Goal: Task Accomplishment & Management: Manage account settings

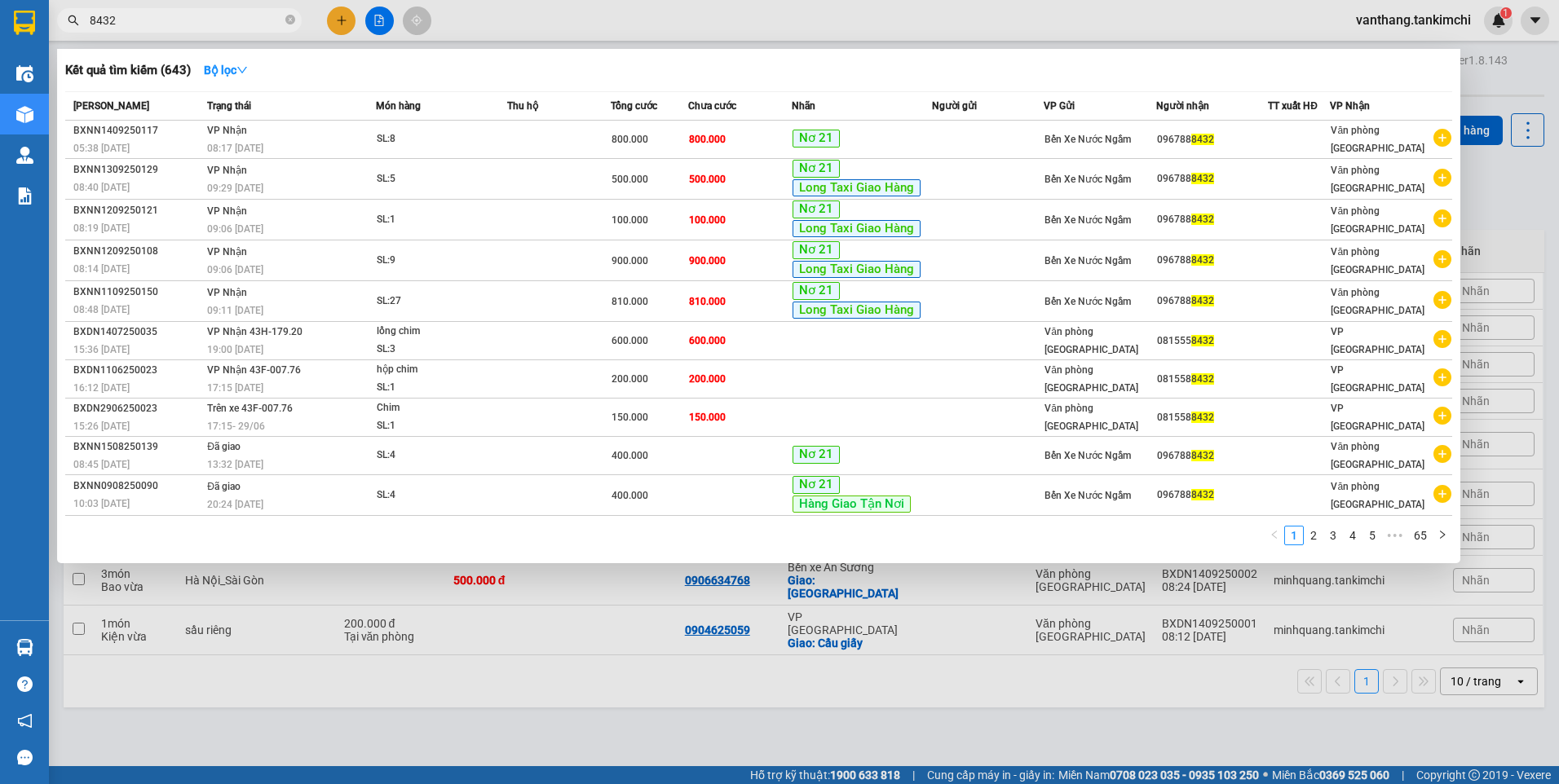
drag, startPoint x: 125, startPoint y: 22, endPoint x: 85, endPoint y: 31, distance: 41.0
click at [70, 35] on div "Kết quả tìm kiếm ( 643 ) Bộ lọc Mã ĐH Trạng thái Món hàng Thu hộ Tổng cước Chưa…" at bounding box center [159, 21] width 318 height 29
paste input "BXDN140925001"
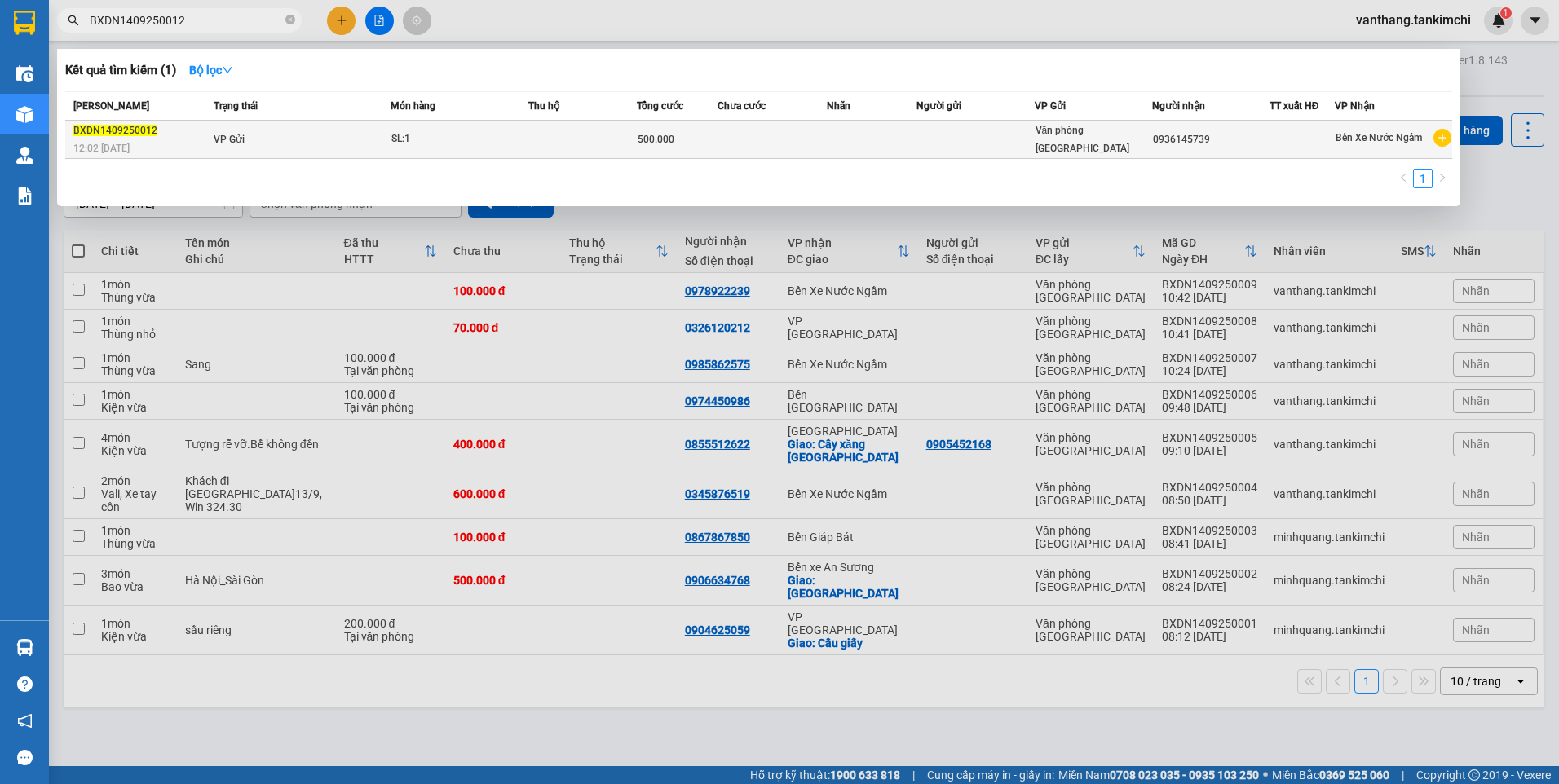
type input "BXDN1409250012"
click at [452, 141] on div "SL: 1" at bounding box center [453, 140] width 122 height 18
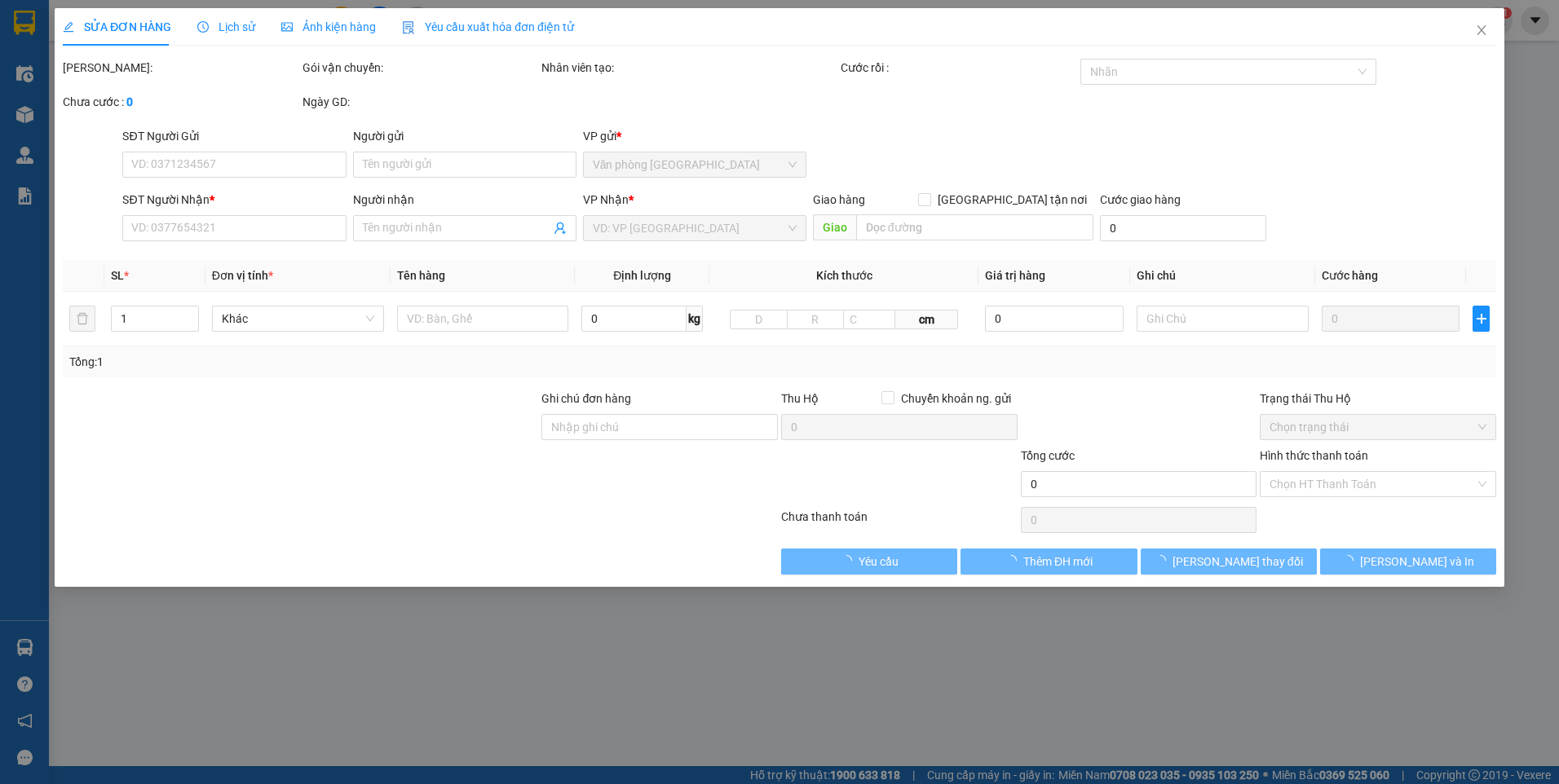
type input "0936145739"
type input "500.000"
type input "0"
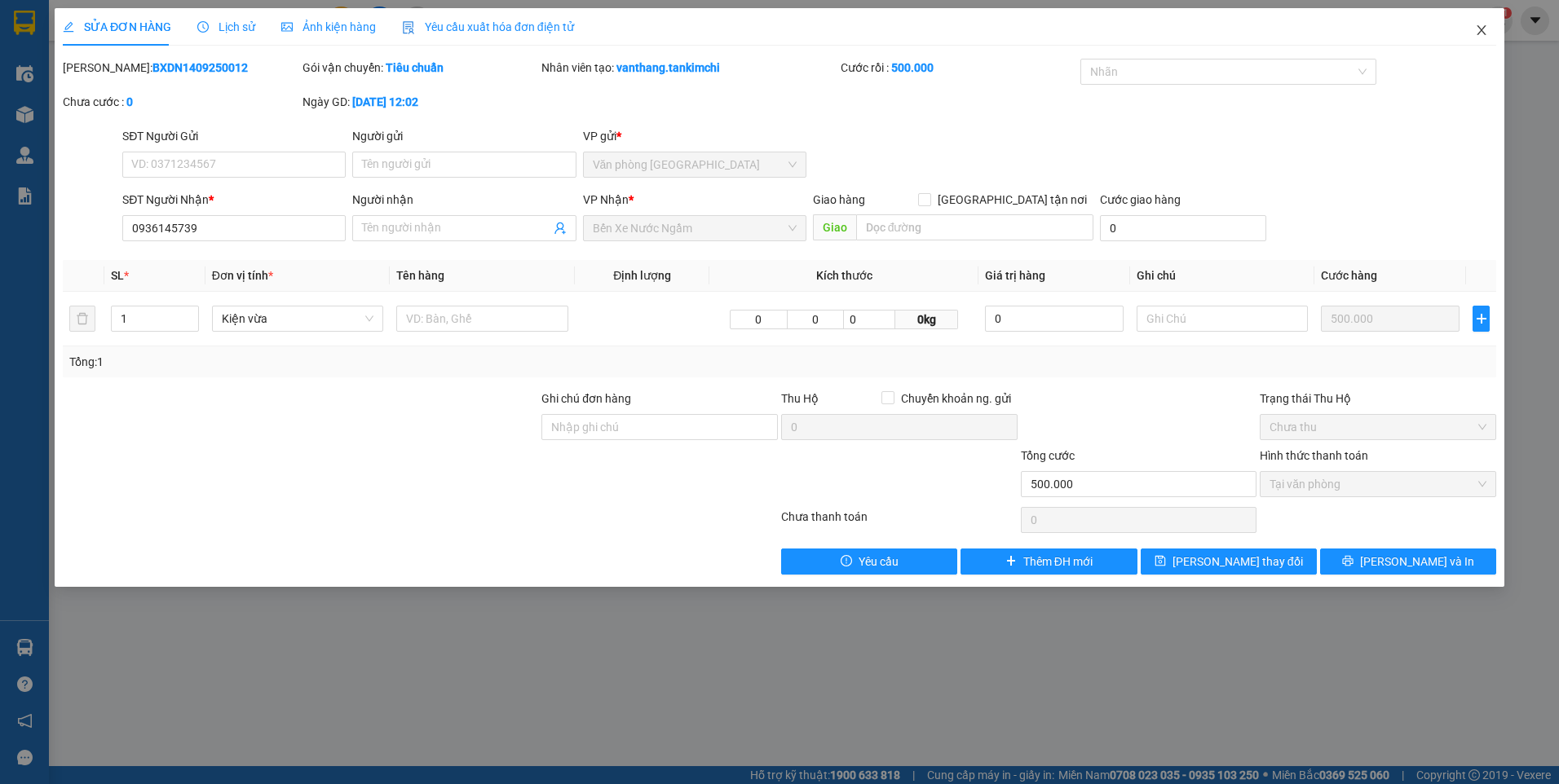
click at [1481, 27] on icon "close" at bounding box center [1481, 31] width 13 height 13
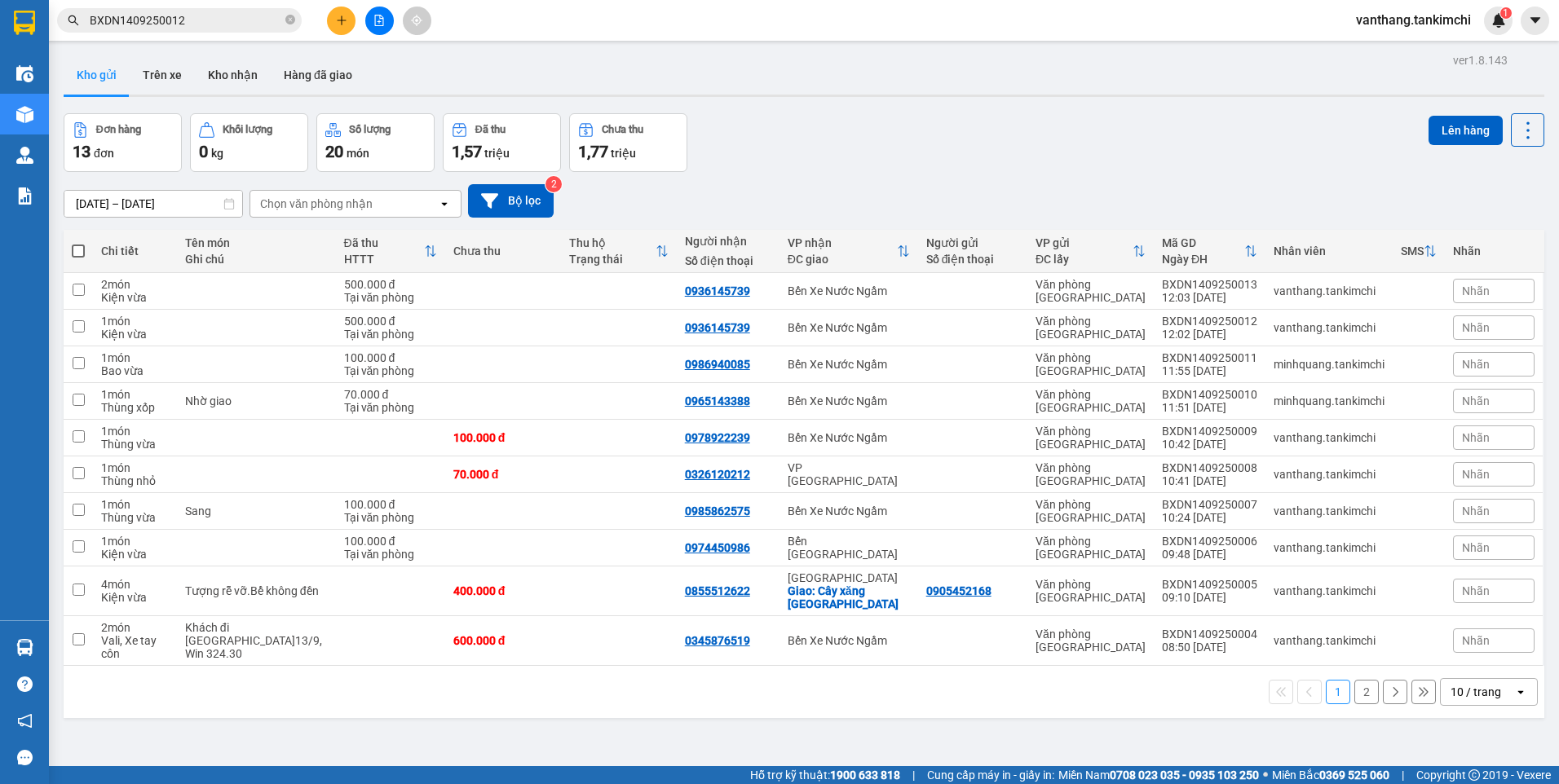
click at [1388, 20] on span "vanthang.tankimchi" at bounding box center [1413, 20] width 141 height 21
click at [1272, 172] on div "[DATE] – [DATE] Press the down arrow key to interact with the calendar and sele…" at bounding box center [804, 201] width 1481 height 58
click at [1401, 17] on span "vanthang.tankimchi" at bounding box center [1413, 20] width 141 height 21
click at [259, 16] on input "BXDN1409250012" at bounding box center [186, 21] width 192 height 18
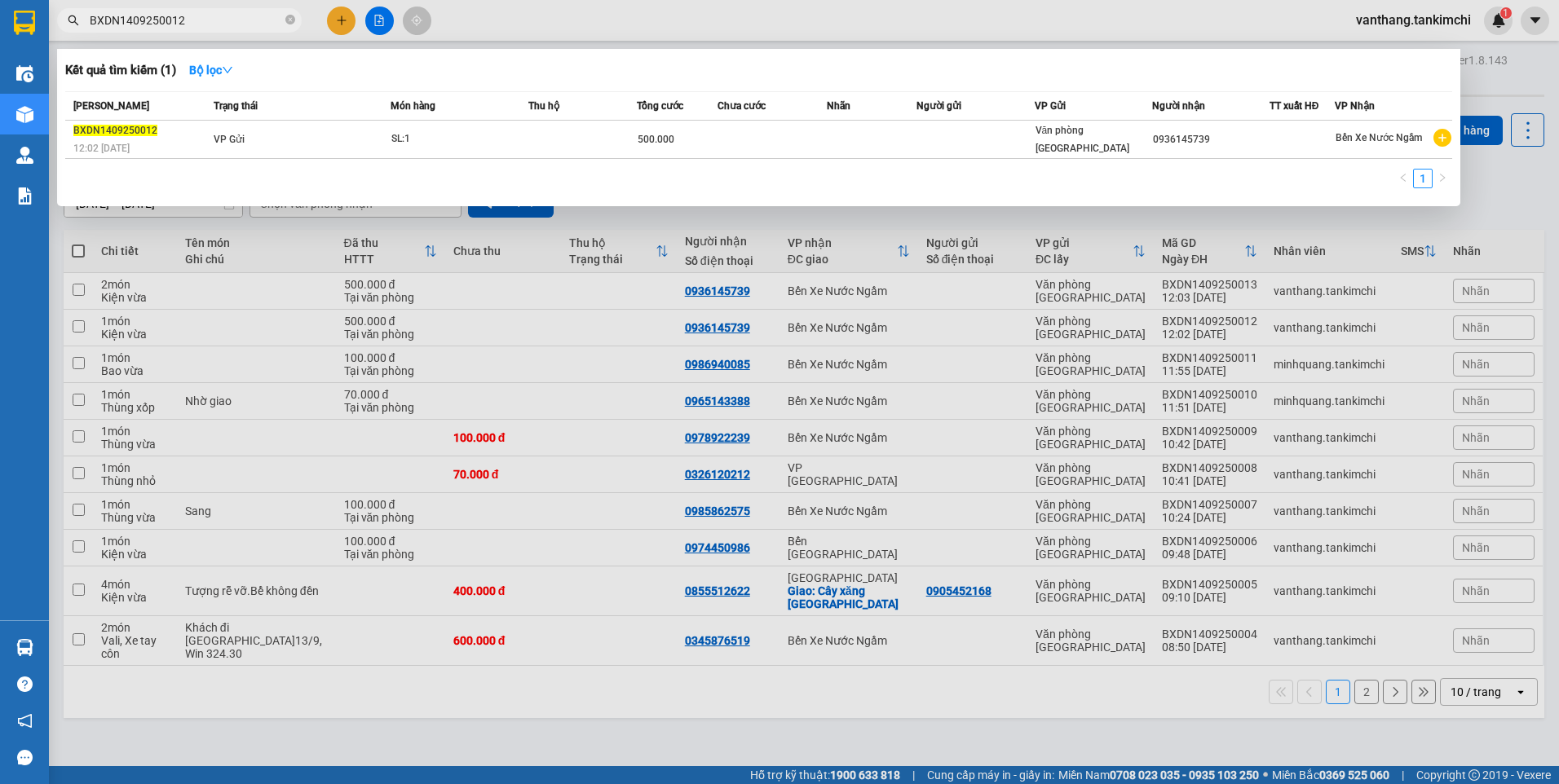
click at [256, 314] on div at bounding box center [779, 392] width 1559 height 784
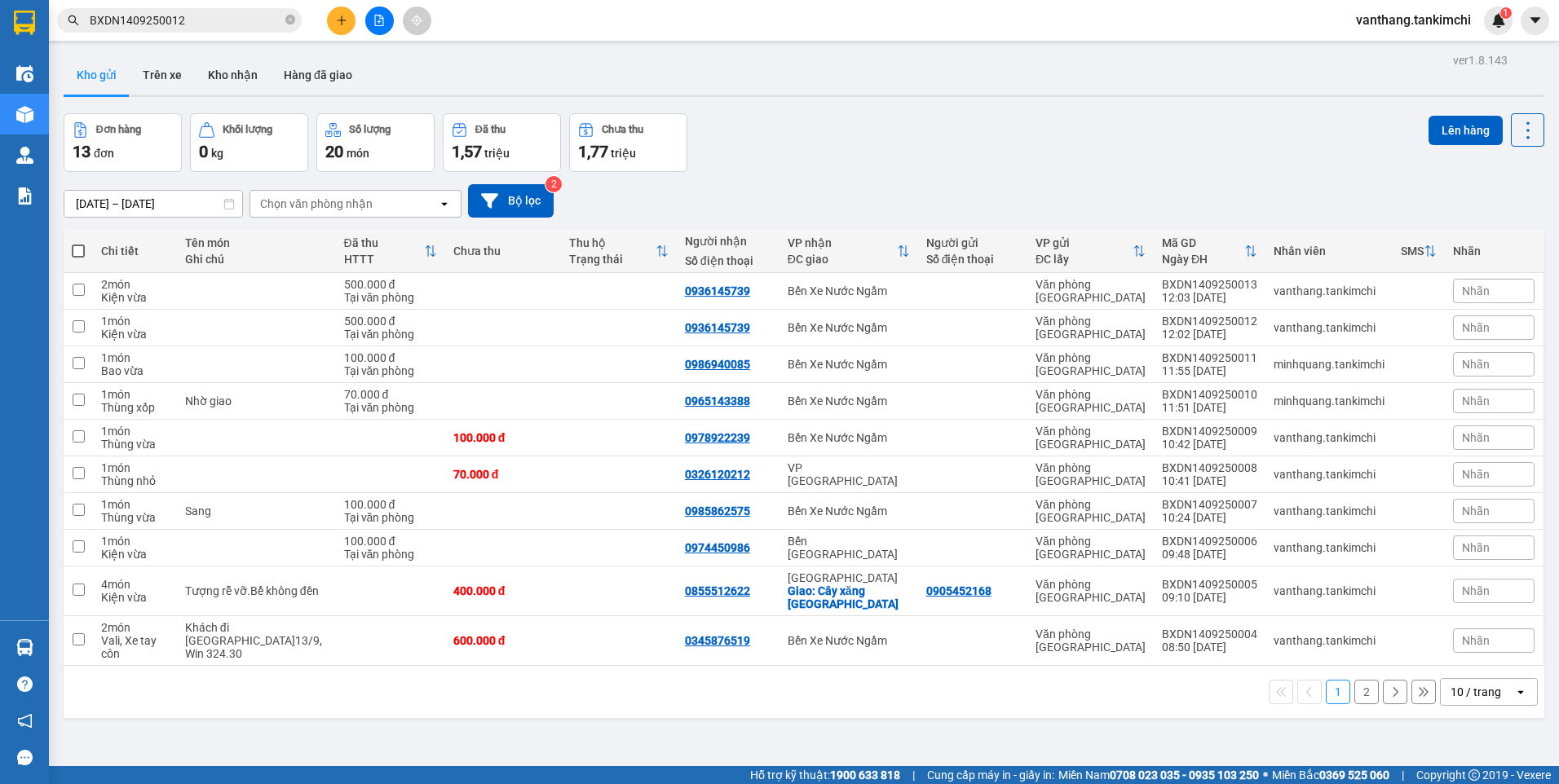
click at [1420, 21] on span "vanthang.tankimchi" at bounding box center [1413, 20] width 141 height 21
click at [1395, 50] on span "Đăng xuất" at bounding box center [1420, 50] width 107 height 18
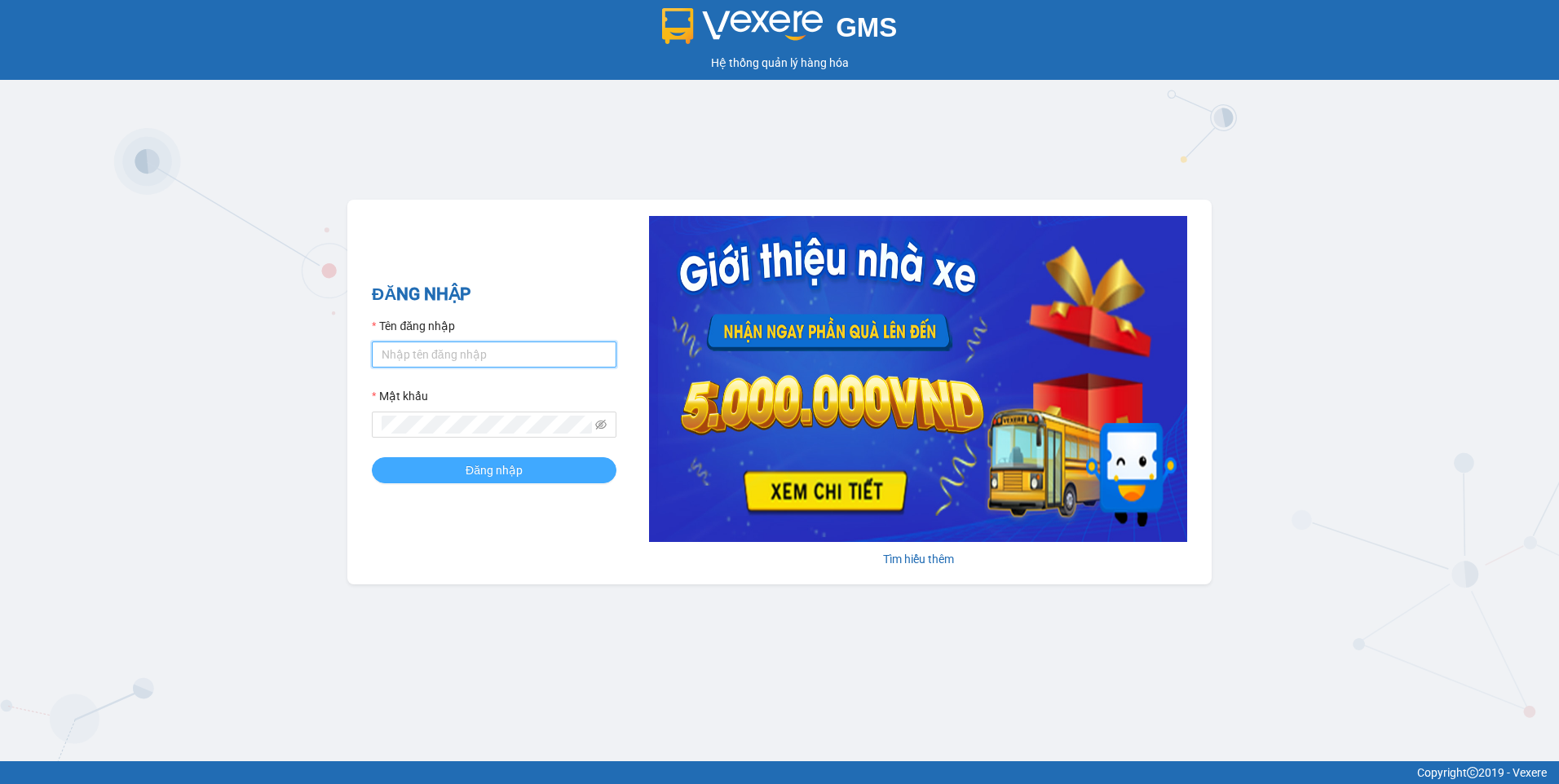
type input "nhann.tankimchi"
click at [482, 475] on span "Đăng nhập" at bounding box center [493, 471] width 57 height 18
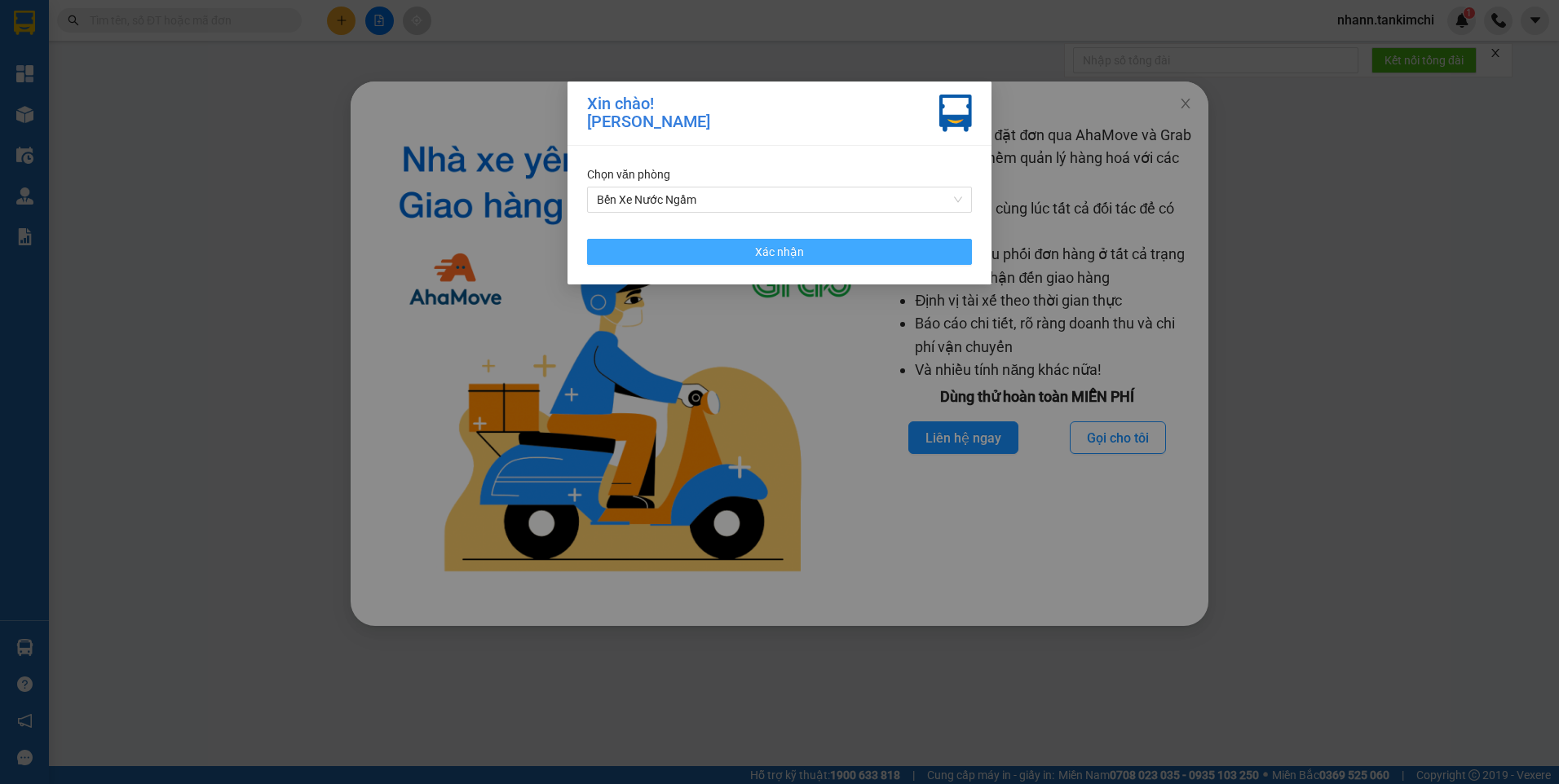
click at [795, 256] on span "Xác nhận" at bounding box center [779, 252] width 49 height 18
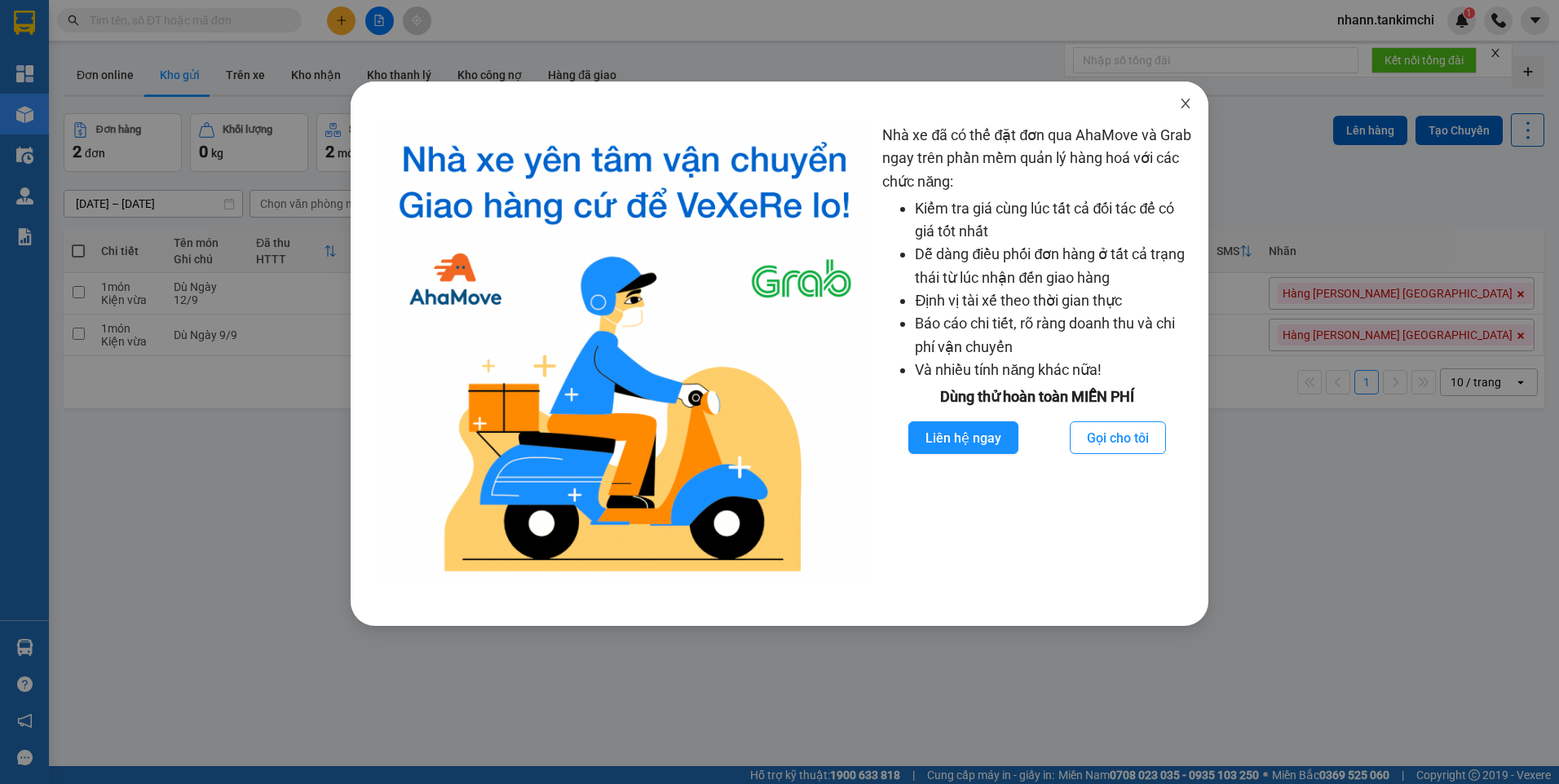
click at [1187, 103] on icon "close" at bounding box center [1186, 103] width 13 height 13
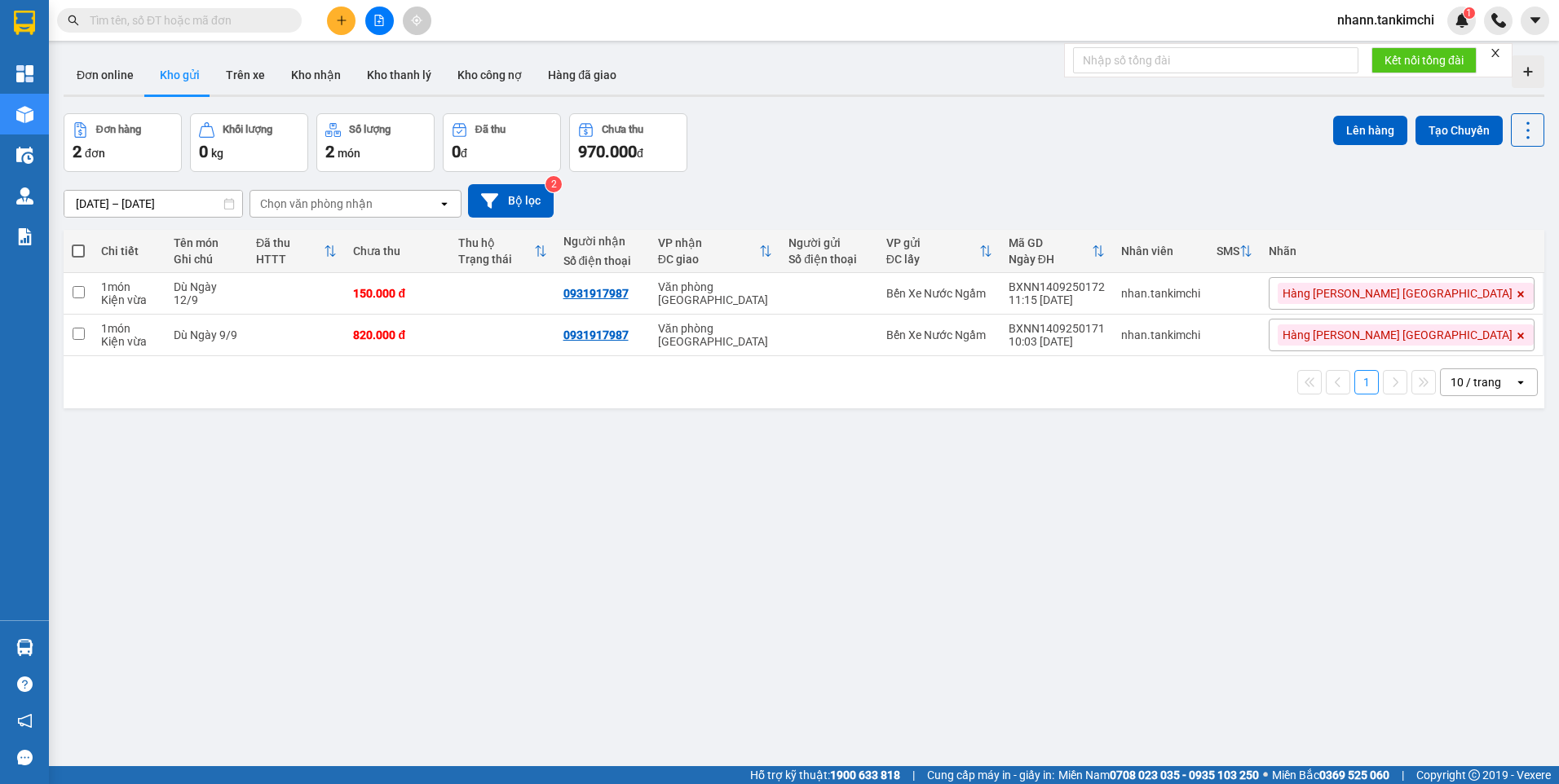
click at [162, 18] on input "text" at bounding box center [186, 21] width 192 height 18
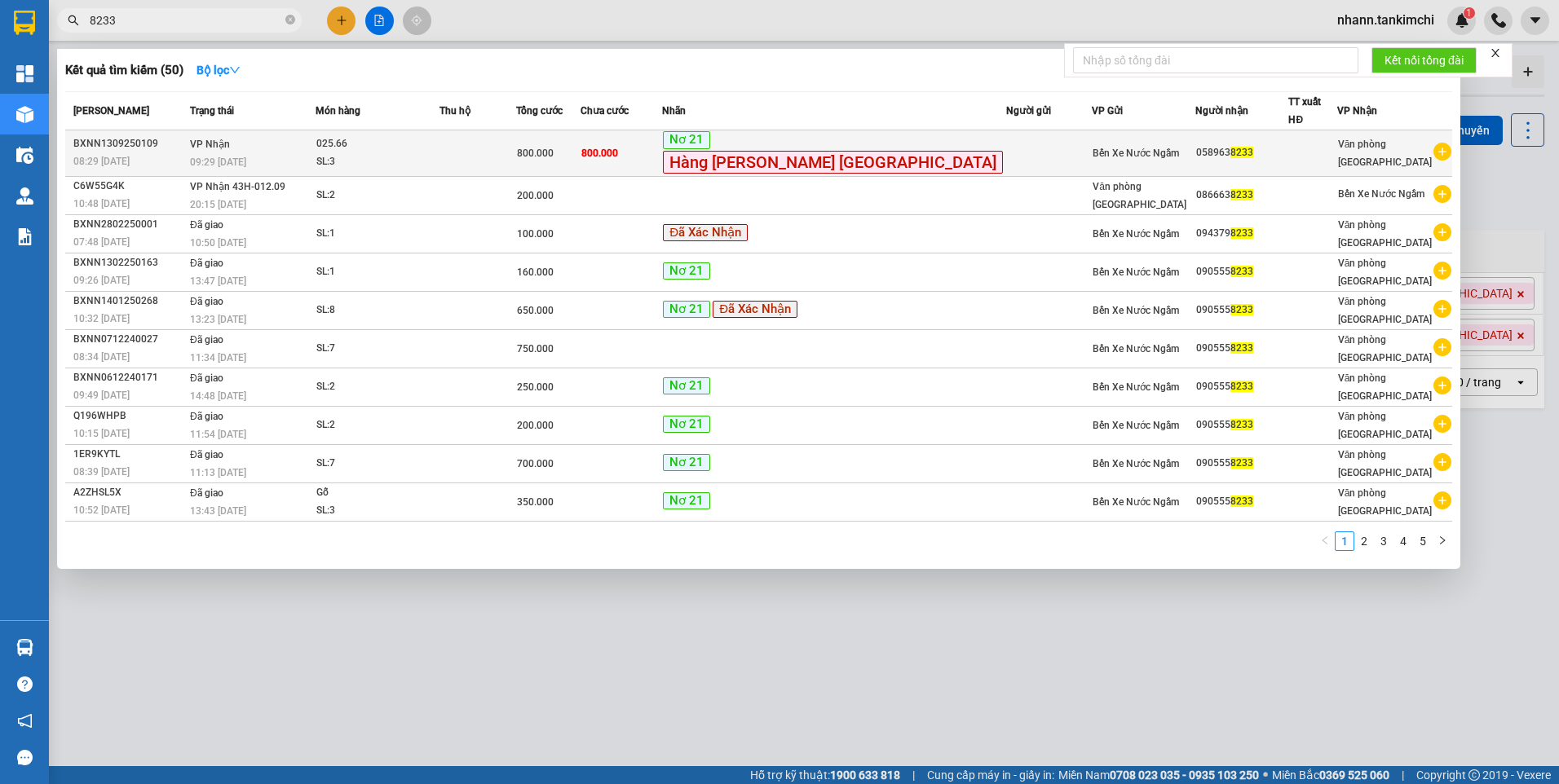
type input "8233"
click at [663, 150] on td "800.000" at bounding box center [622, 154] width 83 height 46
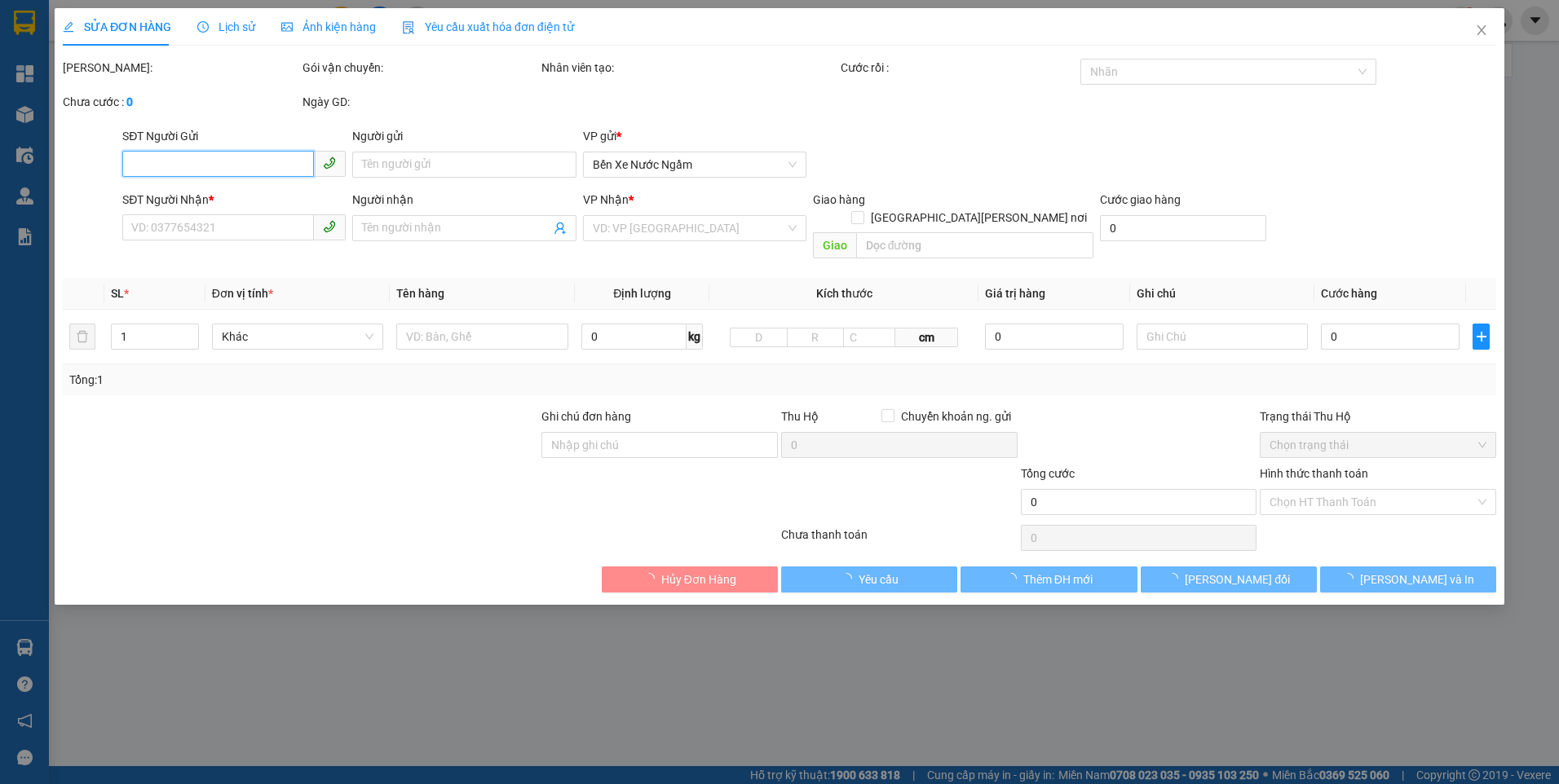
type input "0589638233"
type input "800.000"
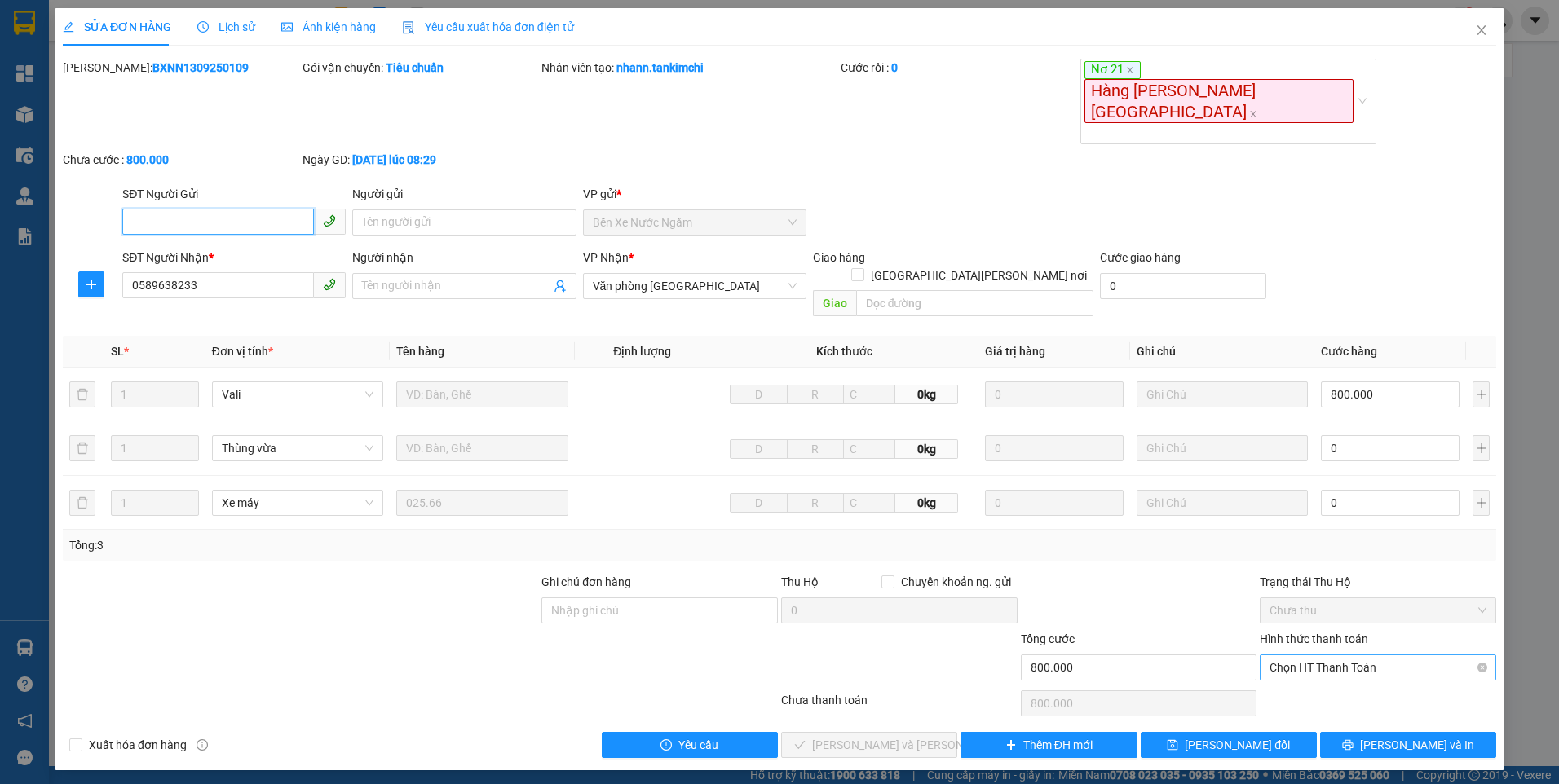
click at [1357, 655] on span "Chọn HT Thanh Toán" at bounding box center [1377, 668] width 216 height 25
click at [1331, 621] on div "Tại văn phòng" at bounding box center [1377, 625] width 216 height 18
type input "0"
click at [924, 732] on button "Lưu và Giao hàng" at bounding box center [868, 745] width 176 height 26
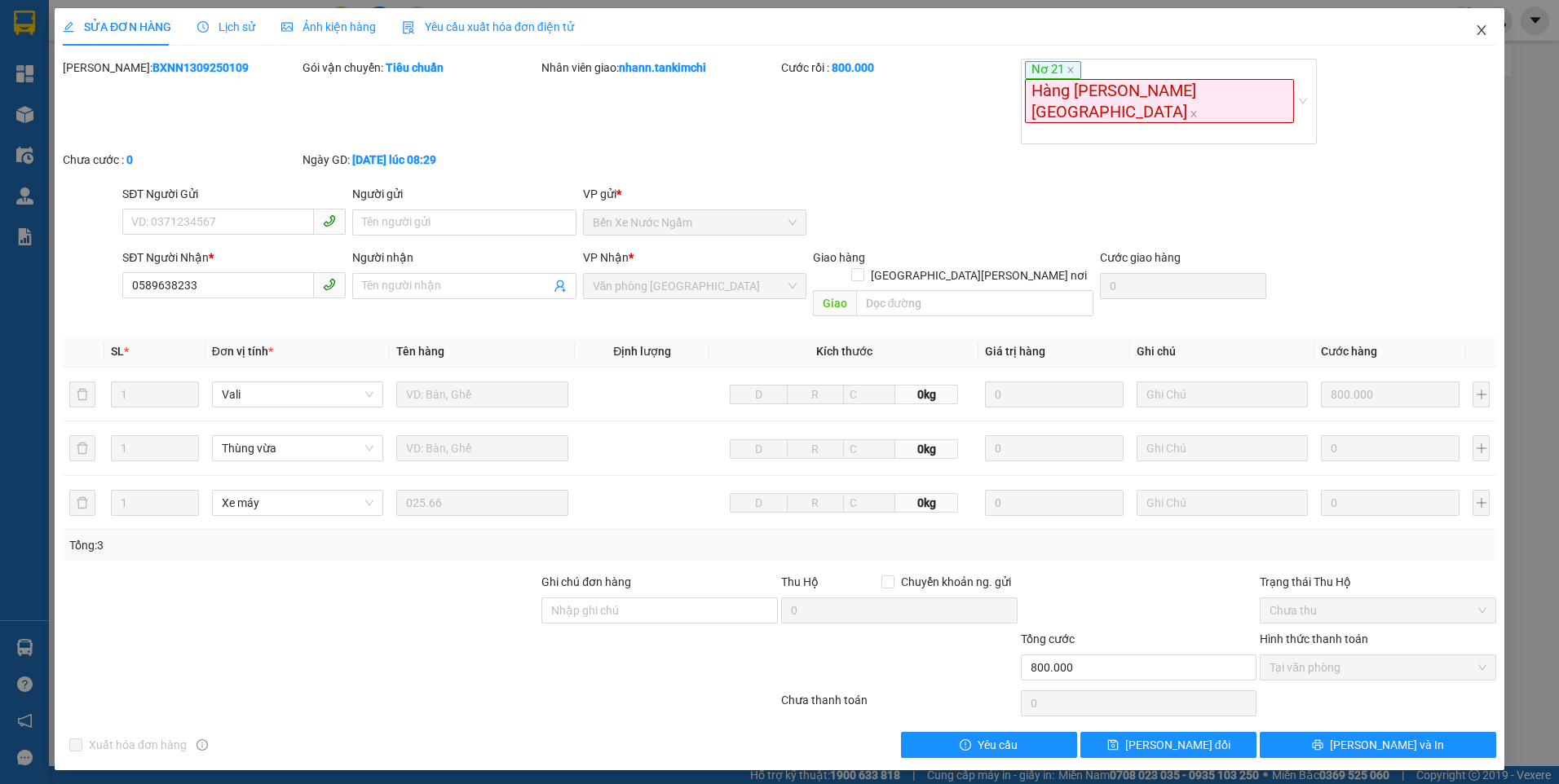
click at [1482, 31] on icon "close" at bounding box center [1481, 31] width 9 height 10
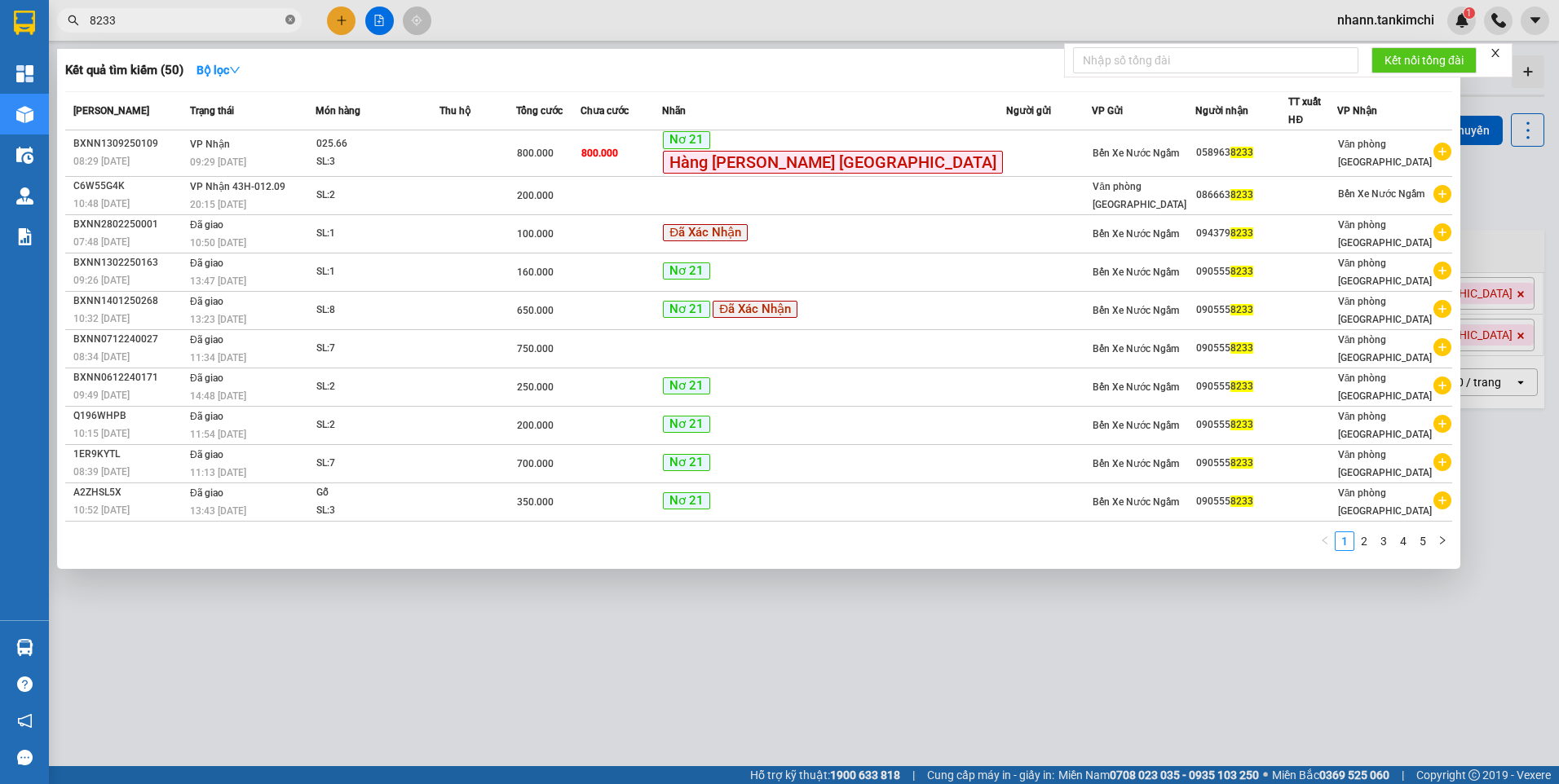
click at [293, 20] on icon "close-circle" at bounding box center [290, 20] width 10 height 10
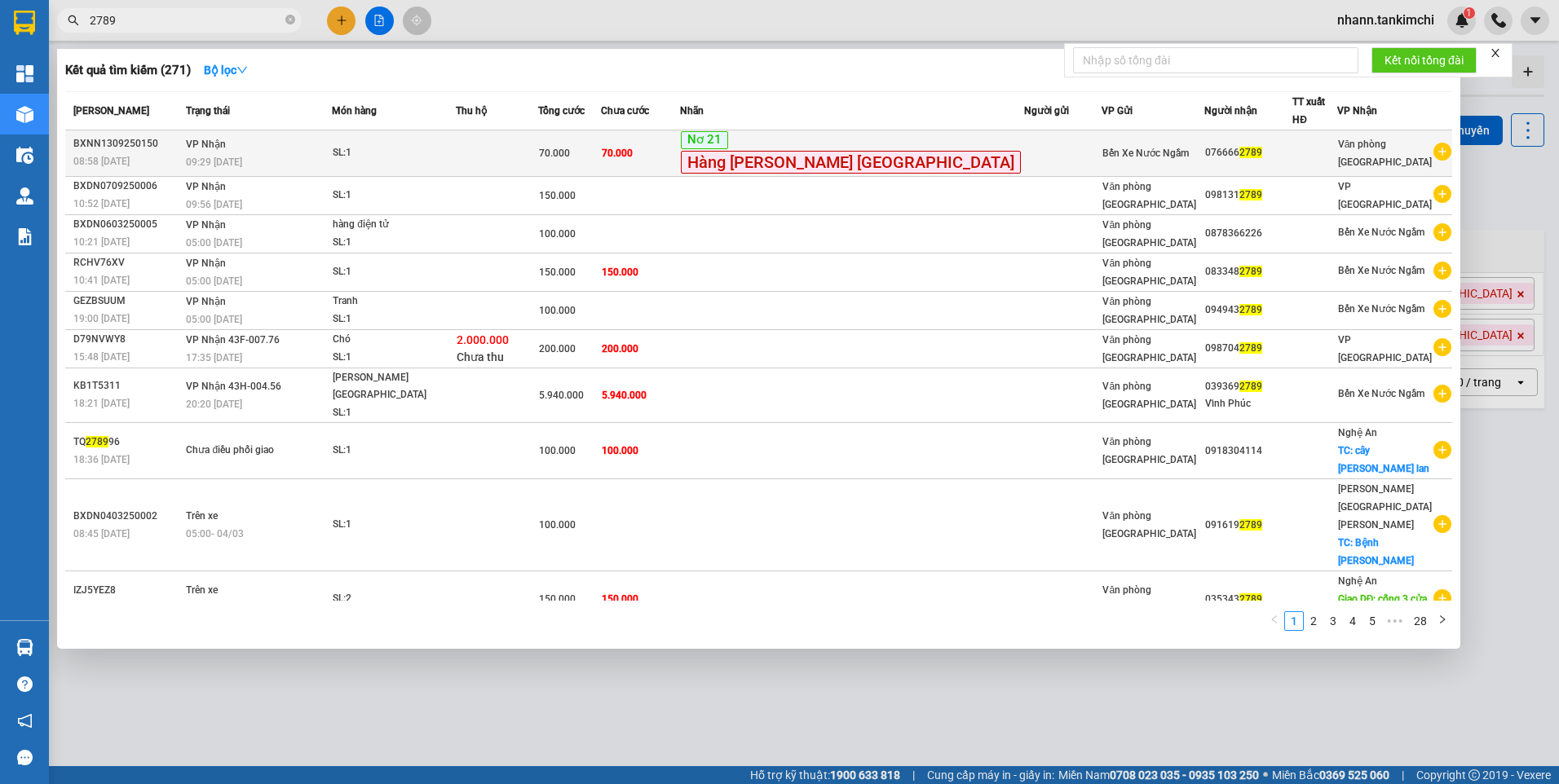
type input "2789"
click at [456, 154] on td "SL: 1" at bounding box center [394, 154] width 124 height 46
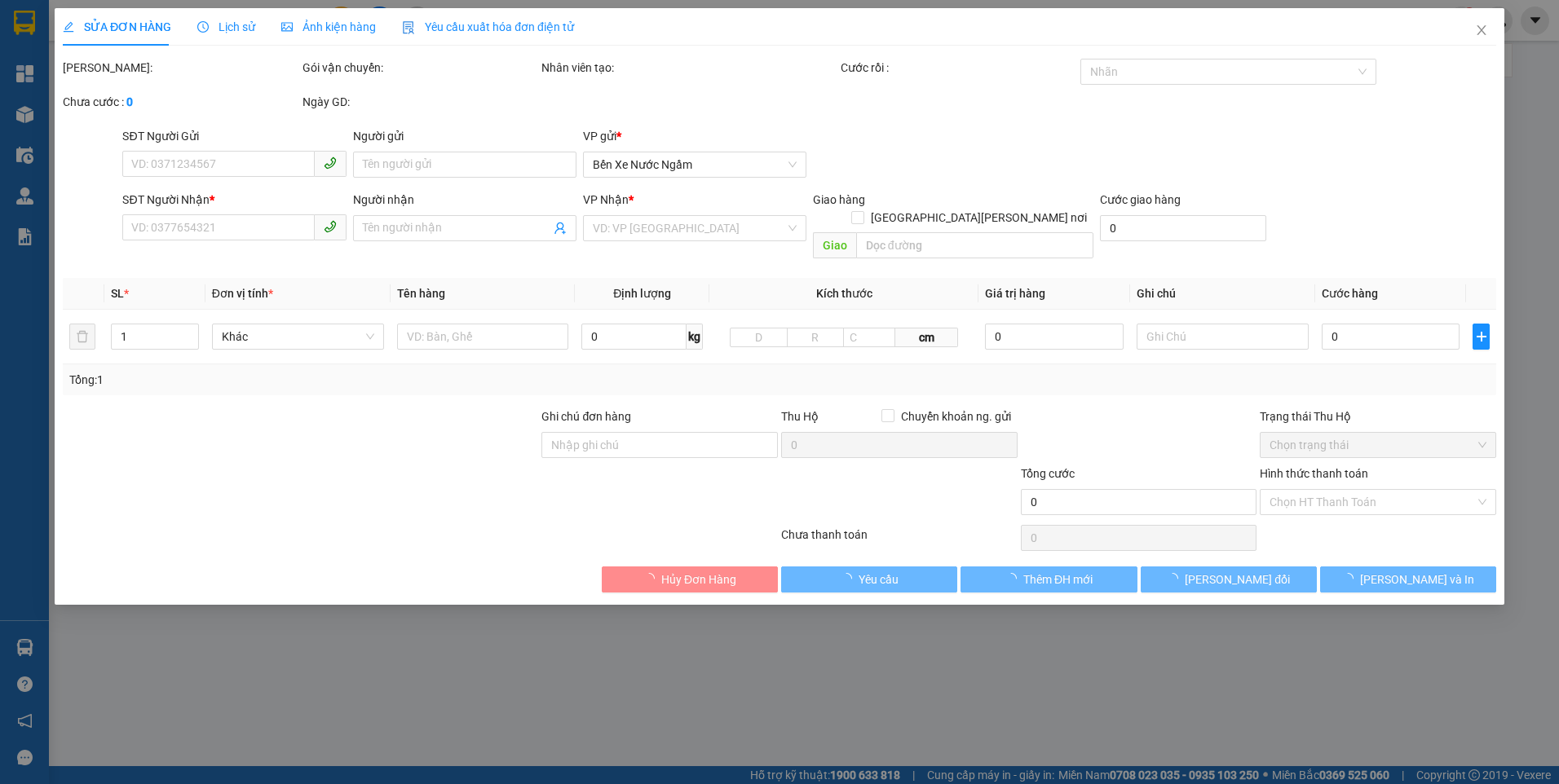
type input "0766662789"
type input "70.000"
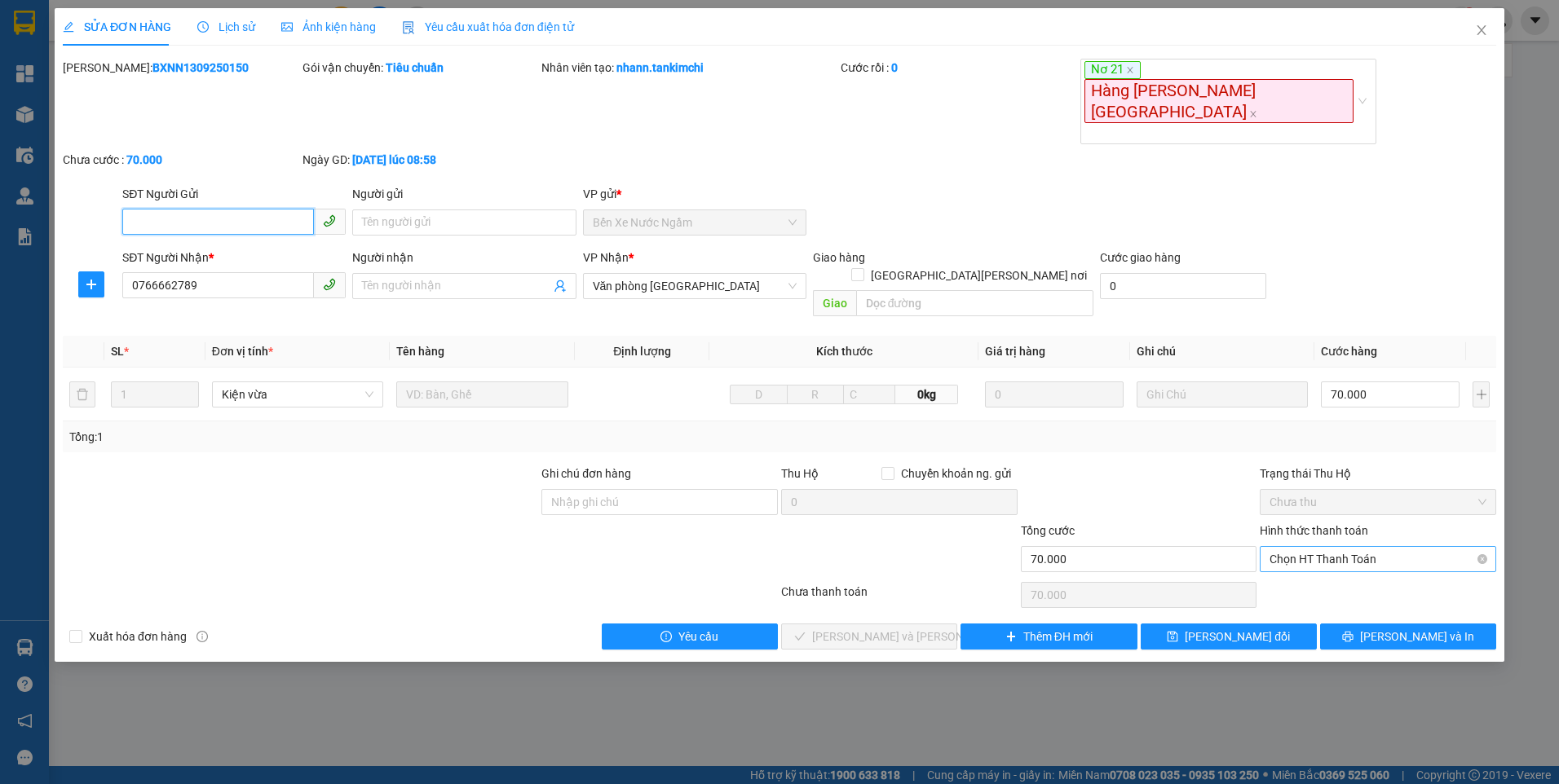
click at [1381, 547] on span "Chọn HT Thanh Toán" at bounding box center [1377, 559] width 216 height 25
click at [1363, 522] on div "Tại văn phòng" at bounding box center [1377, 517] width 216 height 18
type input "0"
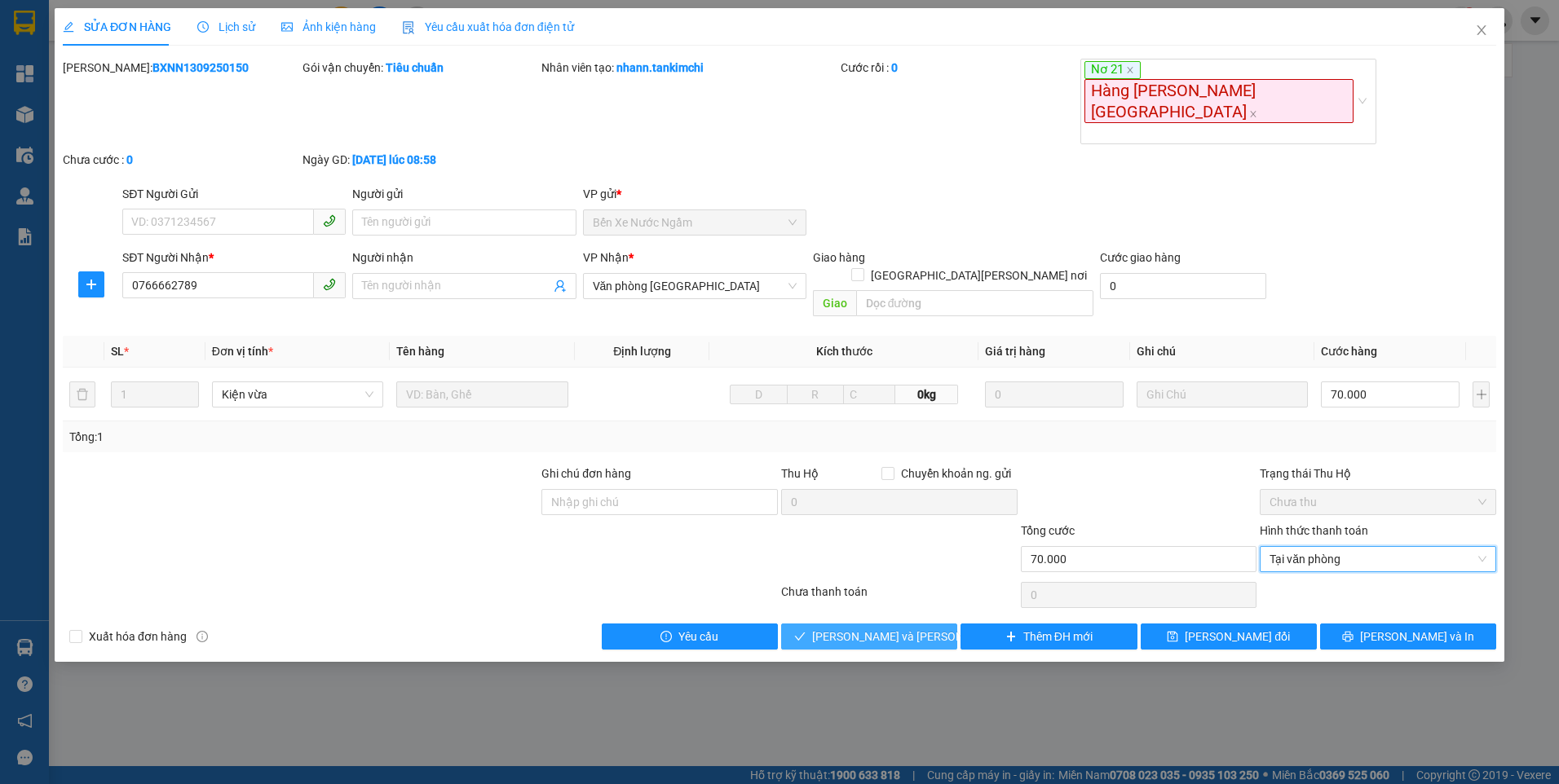
drag, startPoint x: 900, startPoint y: 558, endPoint x: 939, endPoint y: 554, distance: 39.2
click at [901, 628] on span "Lưu và Giao hàng" at bounding box center [922, 637] width 220 height 18
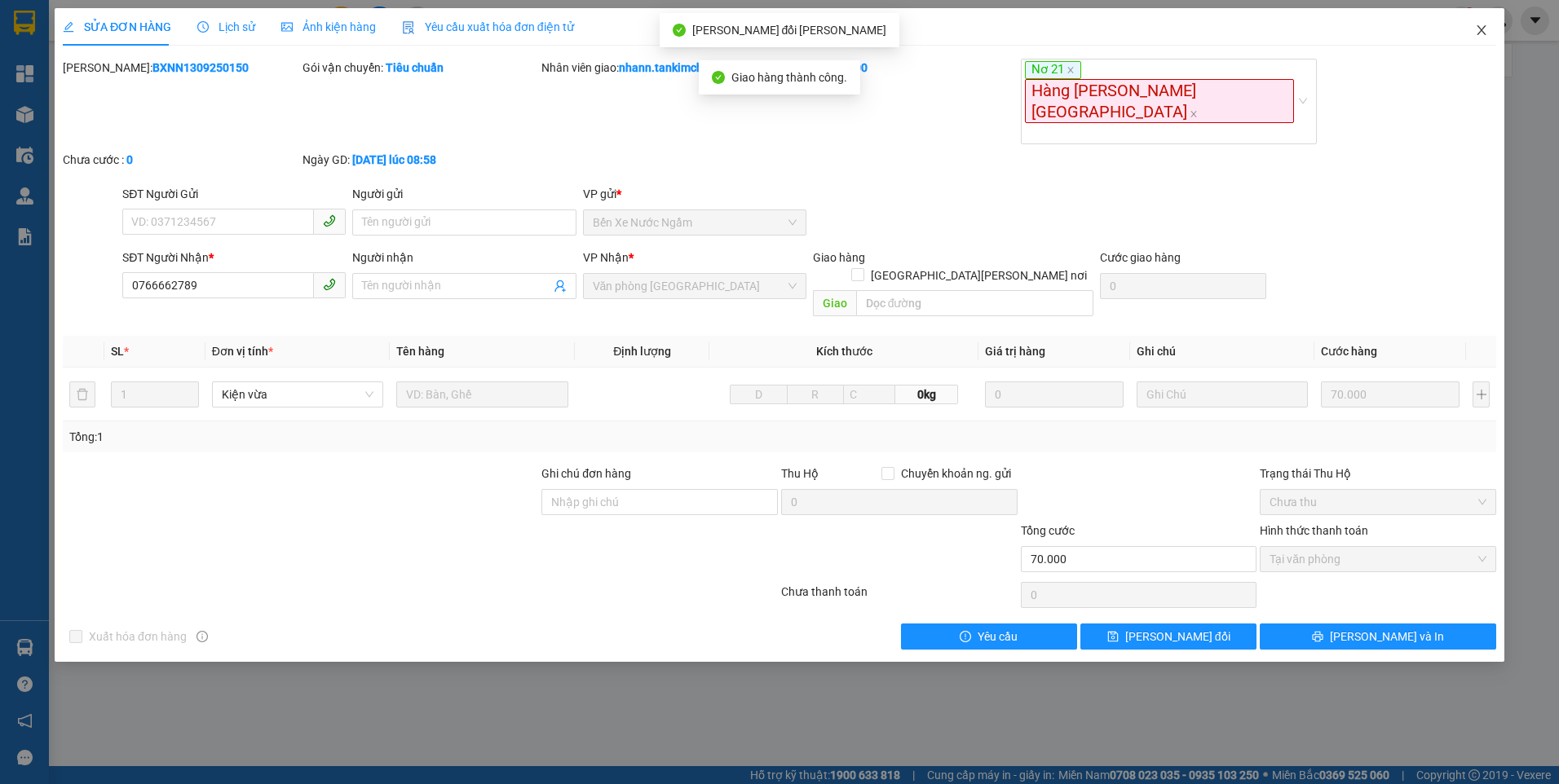
click at [1482, 31] on icon "close" at bounding box center [1481, 31] width 9 height 10
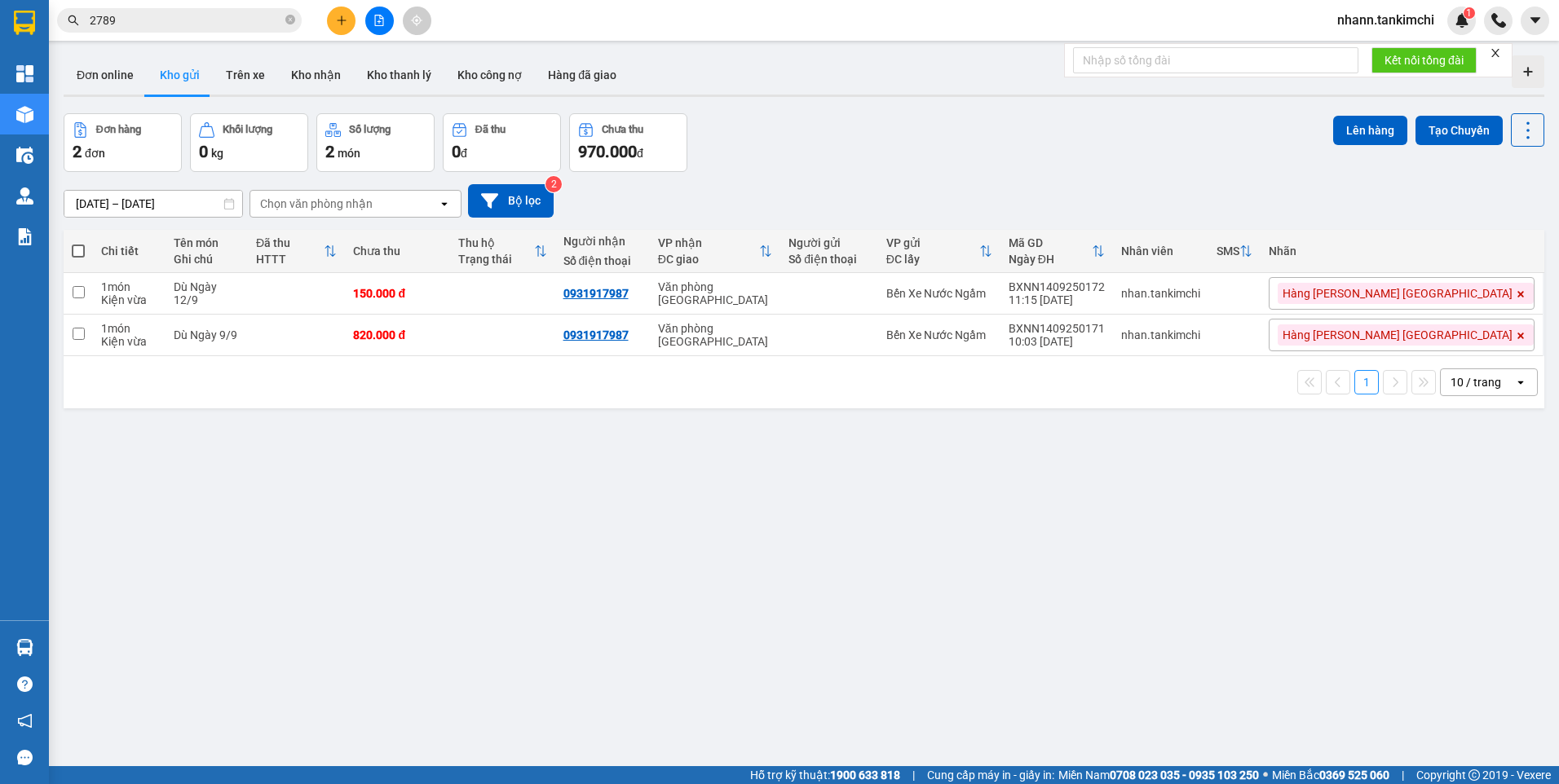
click at [290, 18] on icon "close-circle" at bounding box center [290, 20] width 10 height 10
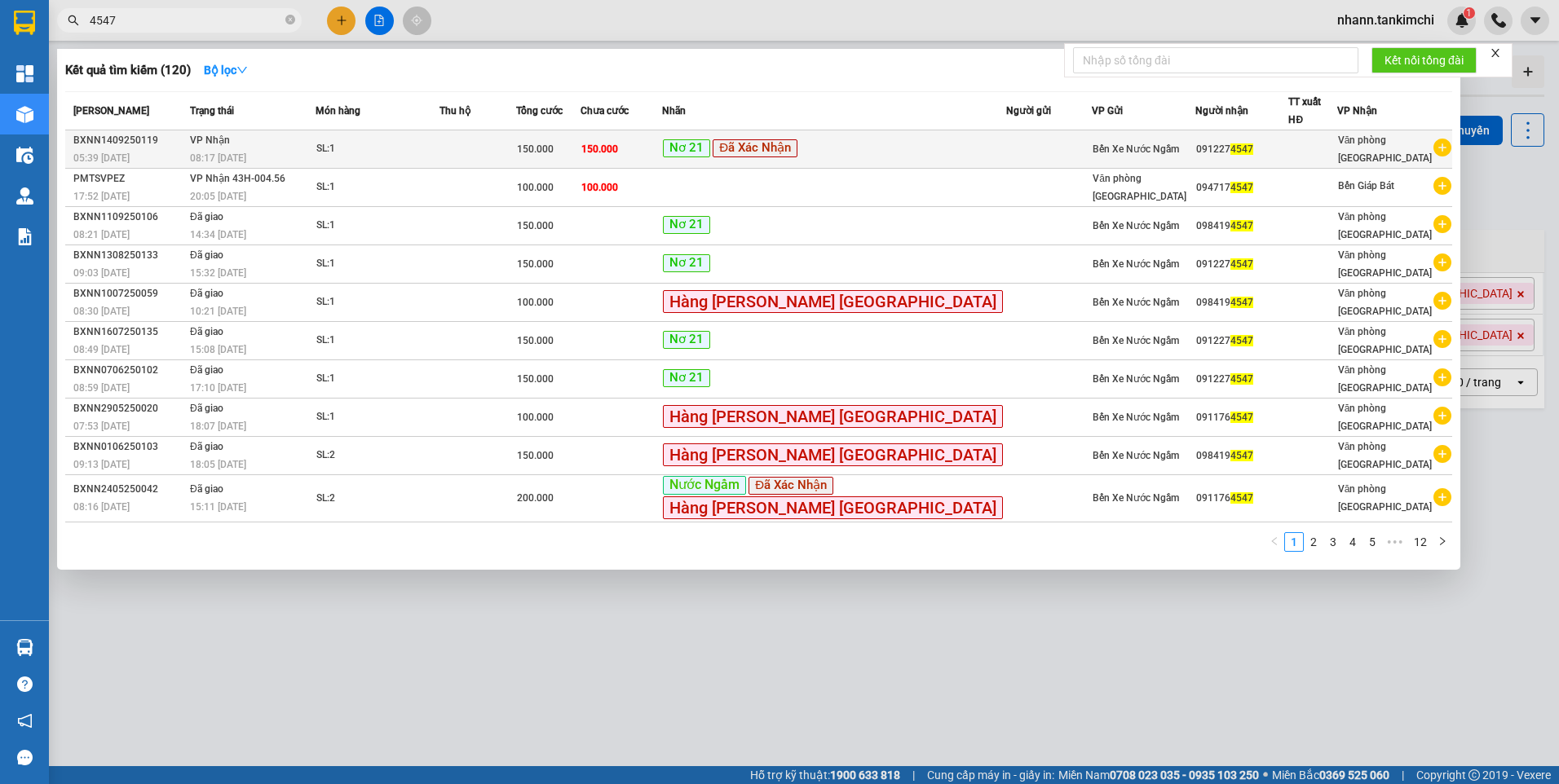
type input "4547"
click at [554, 144] on span "150.000" at bounding box center [535, 150] width 36 height 12
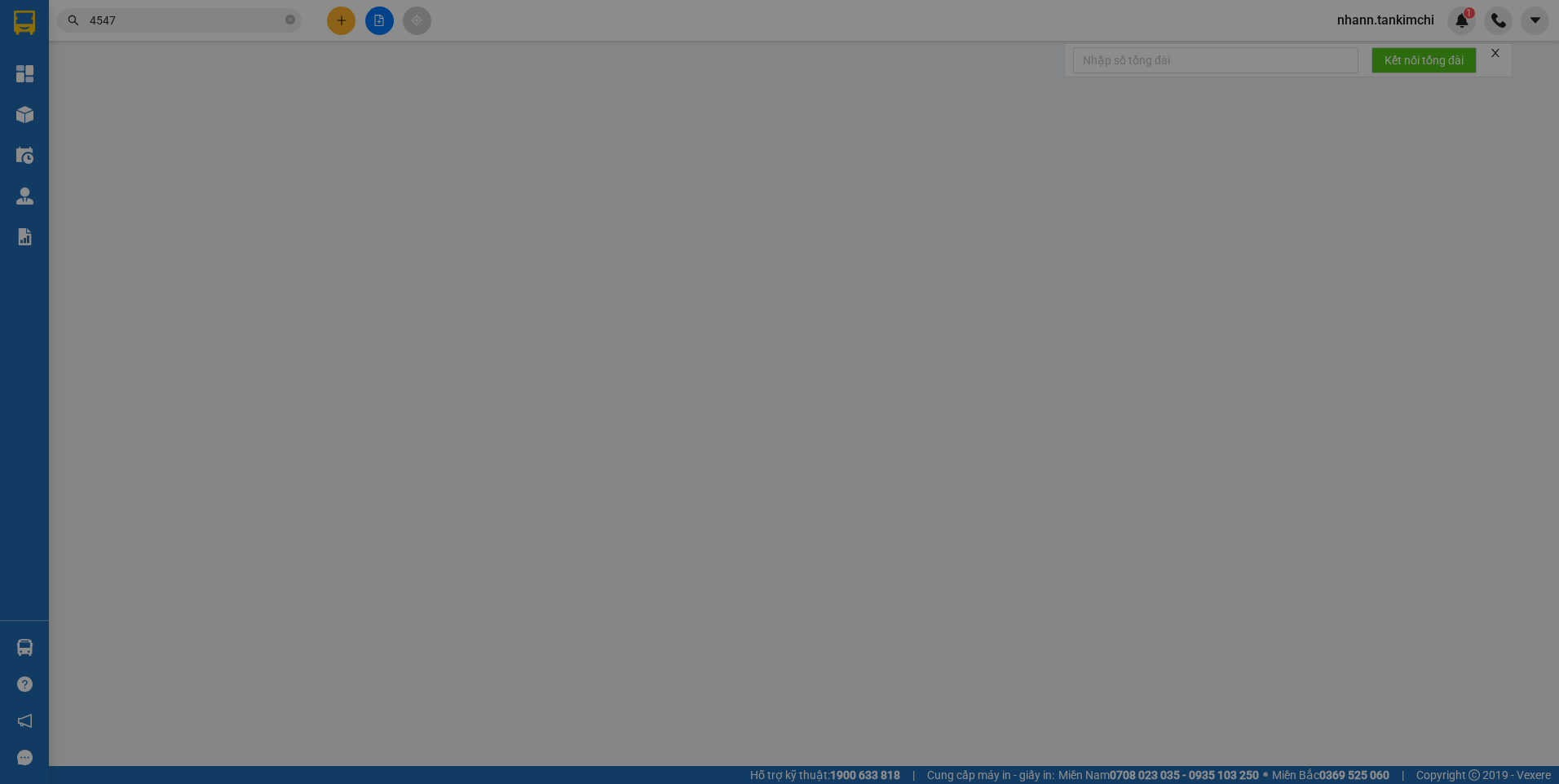
type input "0912274547"
type input "150.000"
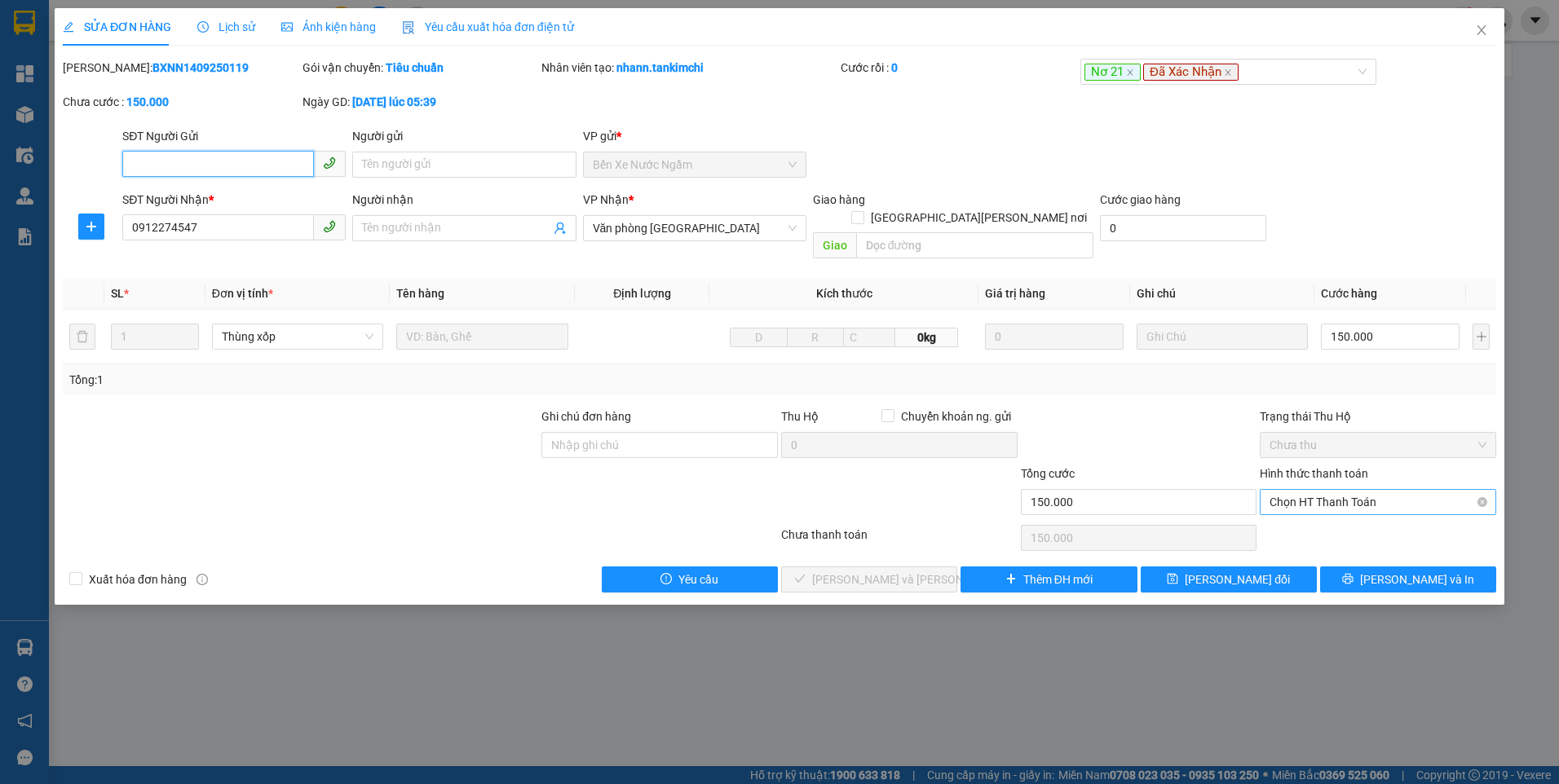
click at [1344, 490] on span "Chọn HT Thanh Toán" at bounding box center [1377, 502] width 216 height 25
click at [1341, 525] on div "Tại văn phòng" at bounding box center [1377, 517] width 216 height 18
type input "0"
click at [908, 571] on span "Lưu và Giao hàng" at bounding box center [922, 580] width 220 height 18
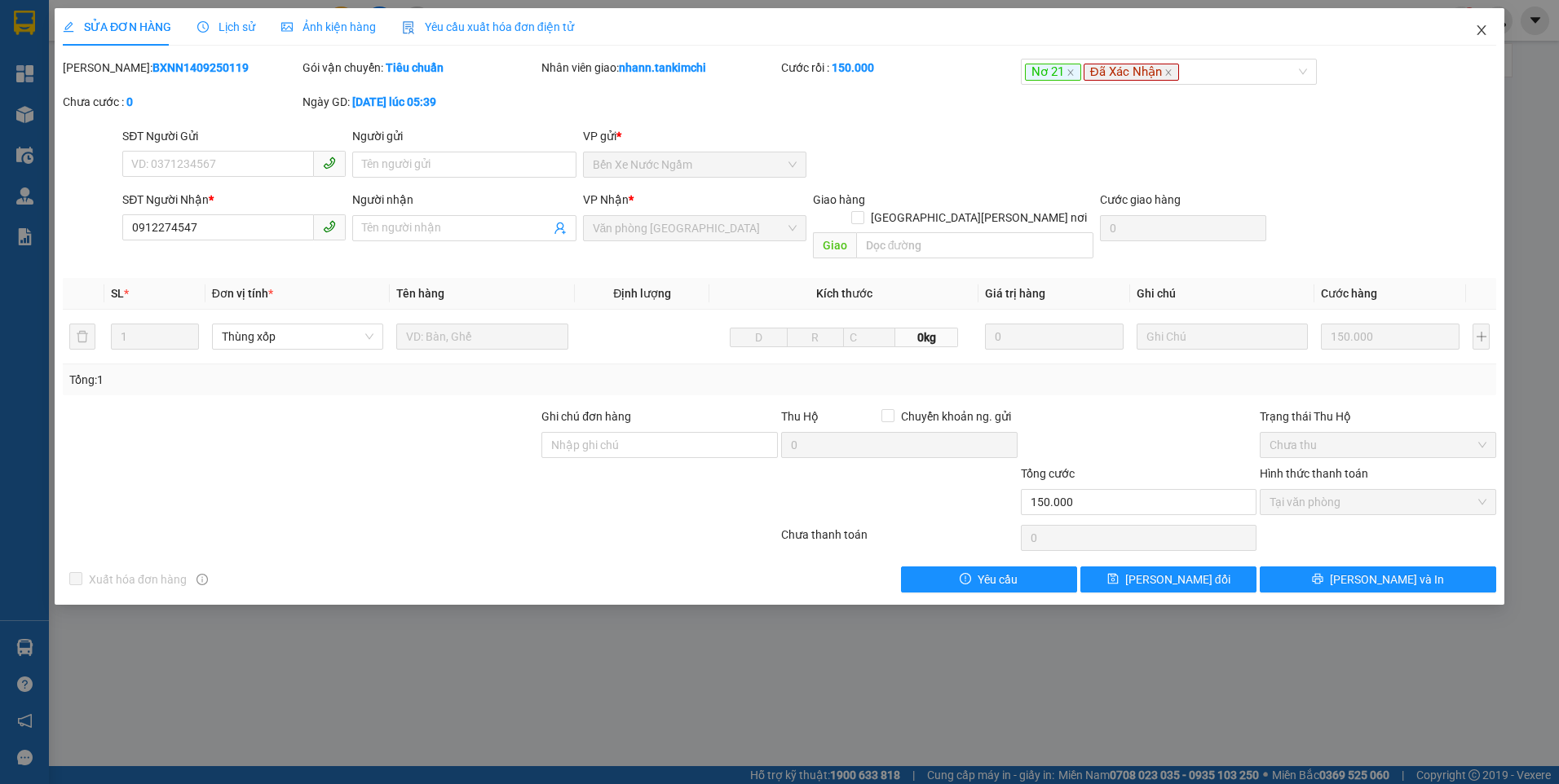
click at [1485, 31] on icon "close" at bounding box center [1481, 31] width 13 height 13
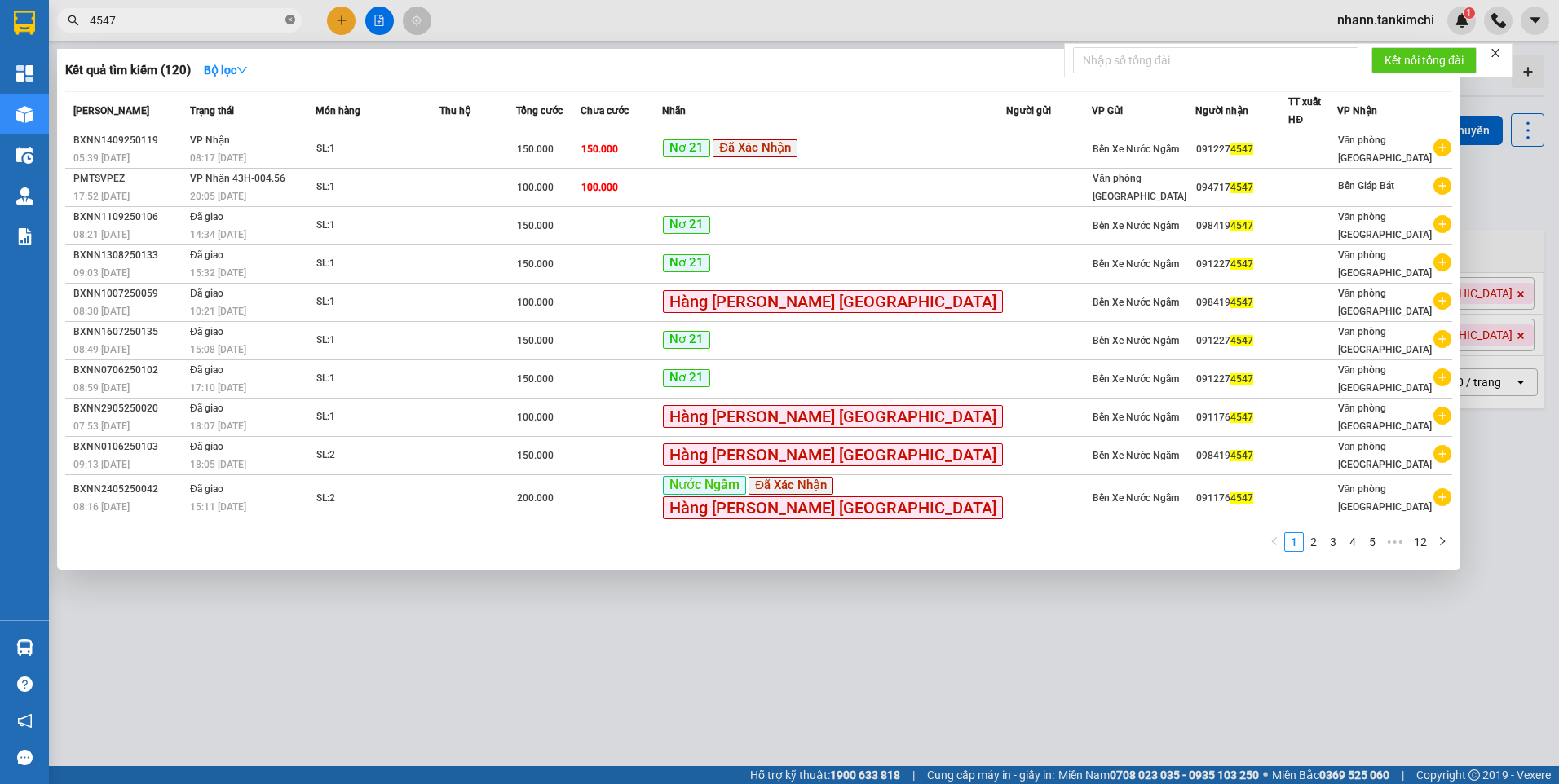
click at [288, 20] on icon "close-circle" at bounding box center [290, 20] width 10 height 10
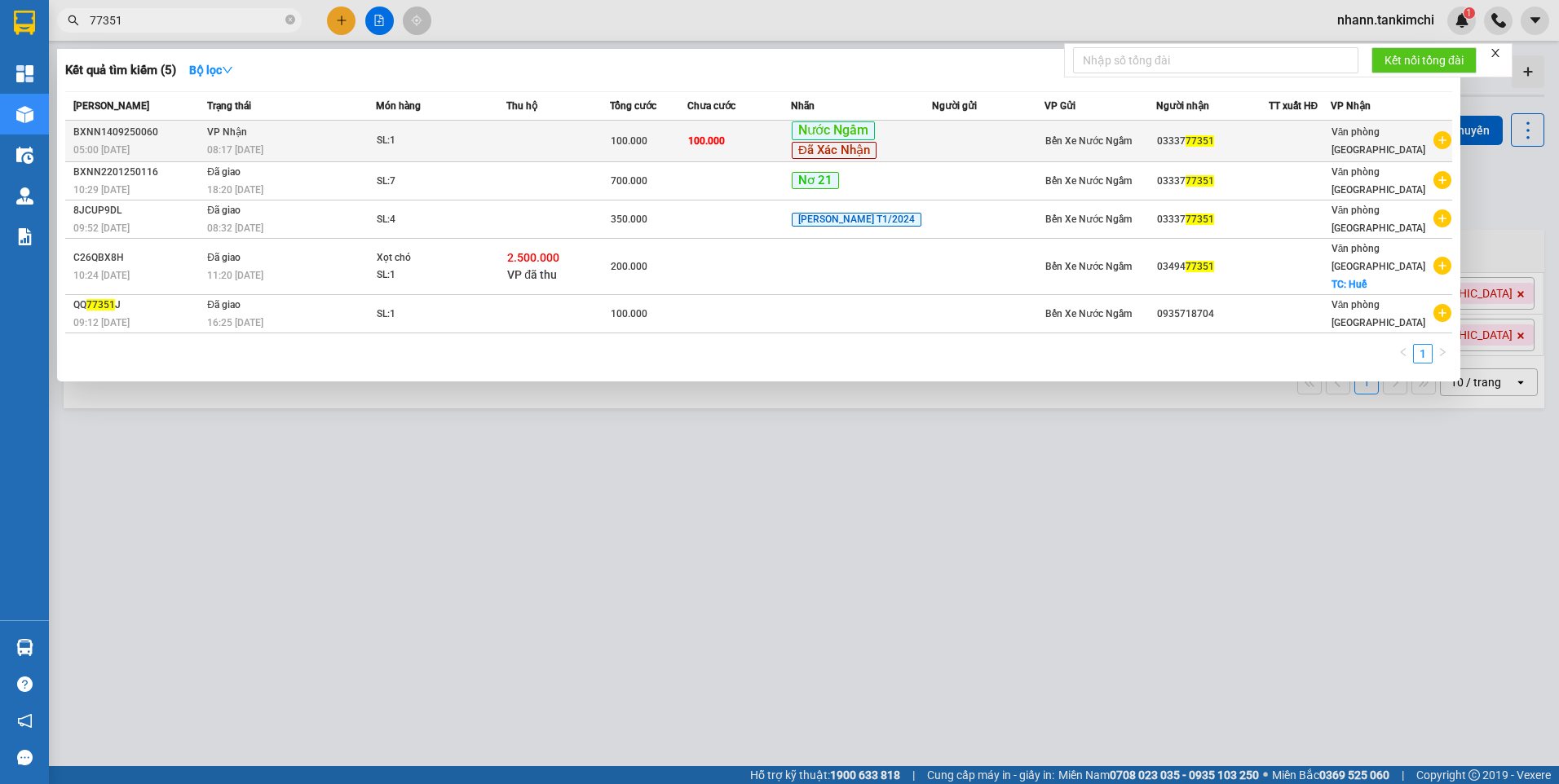
type input "77351"
click at [601, 140] on td at bounding box center [558, 141] width 103 height 41
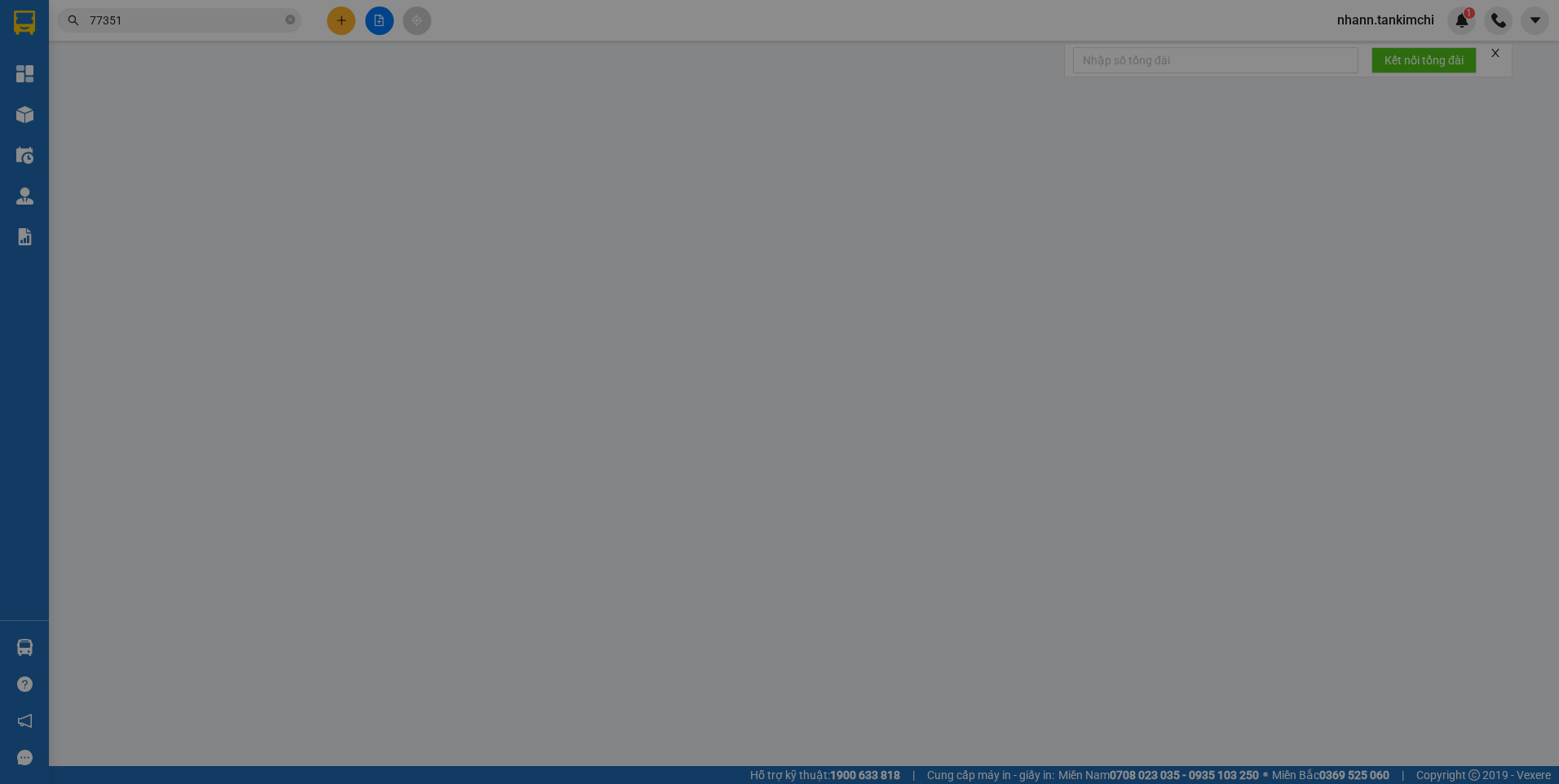
type input "0333777351"
type input "100.000"
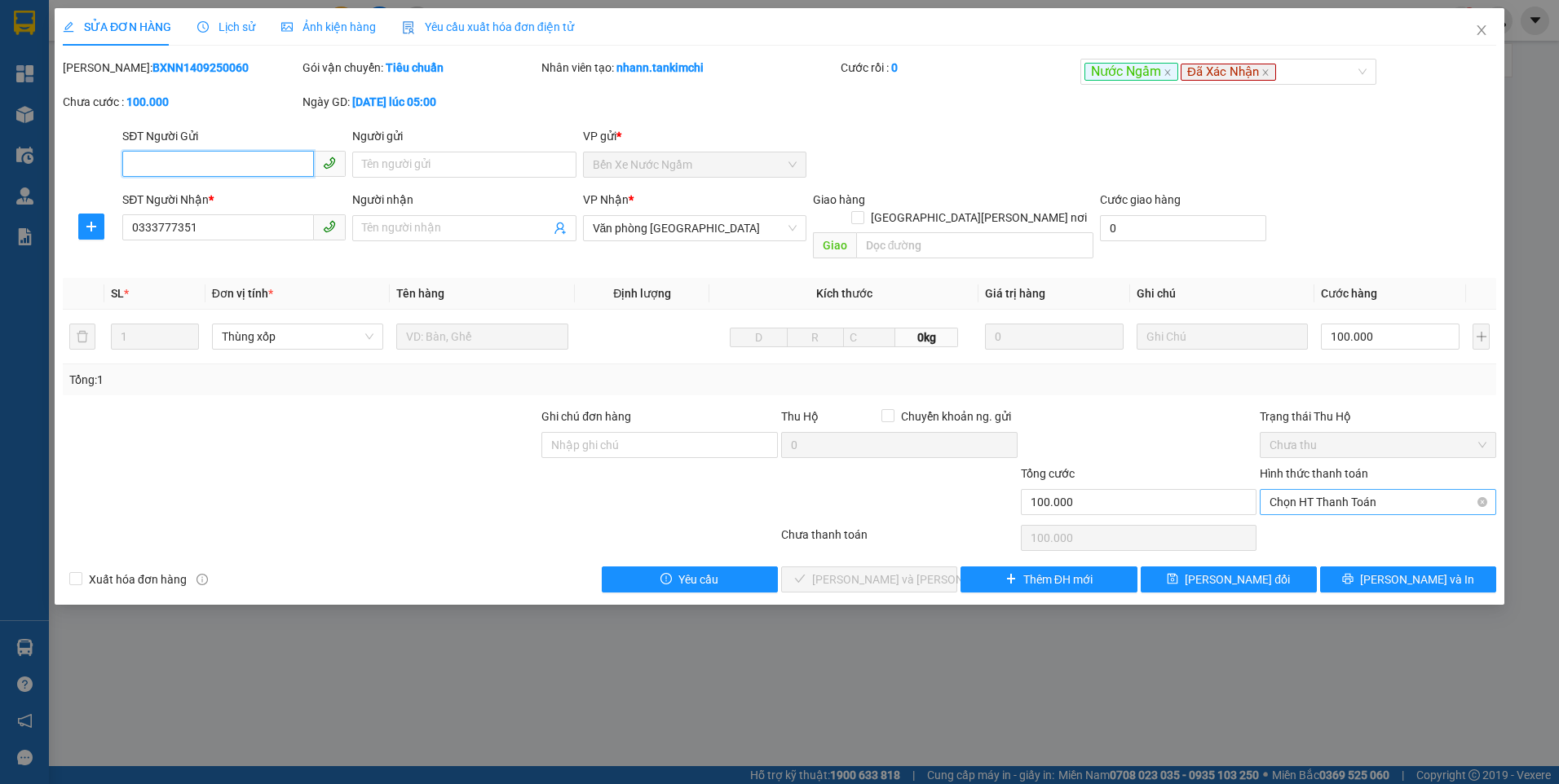
click at [1314, 490] on span "Chọn HT Thanh Toán" at bounding box center [1377, 502] width 216 height 25
drag, startPoint x: 1314, startPoint y: 521, endPoint x: 1244, endPoint y: 534, distance: 71.2
click at [1314, 522] on div "Tại văn phòng" at bounding box center [1377, 517] width 216 height 18
type input "0"
drag, startPoint x: 894, startPoint y: 558, endPoint x: 948, endPoint y: 554, distance: 54.1
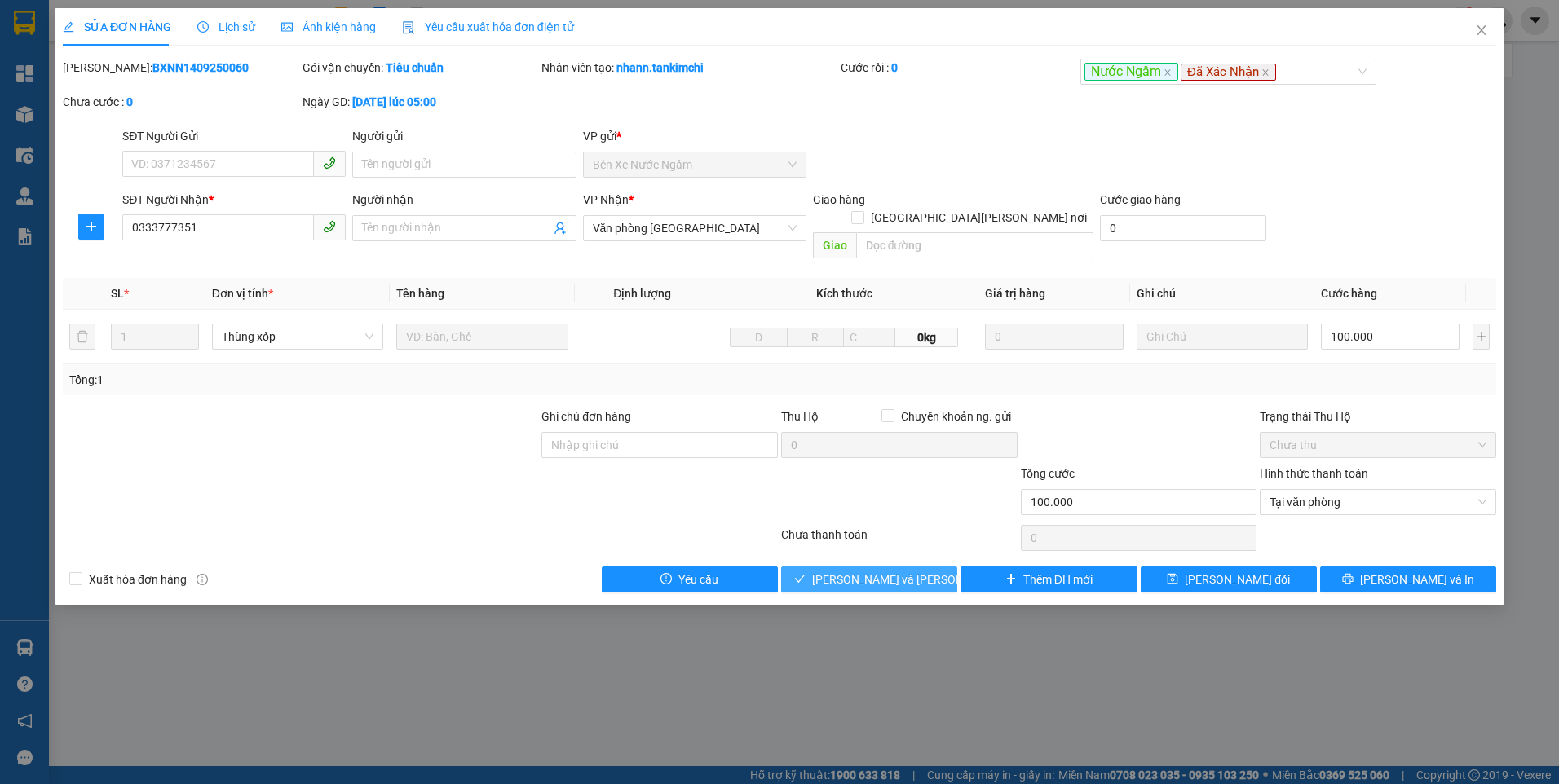
click at [896, 571] on span "Lưu và Giao hàng" at bounding box center [922, 580] width 220 height 18
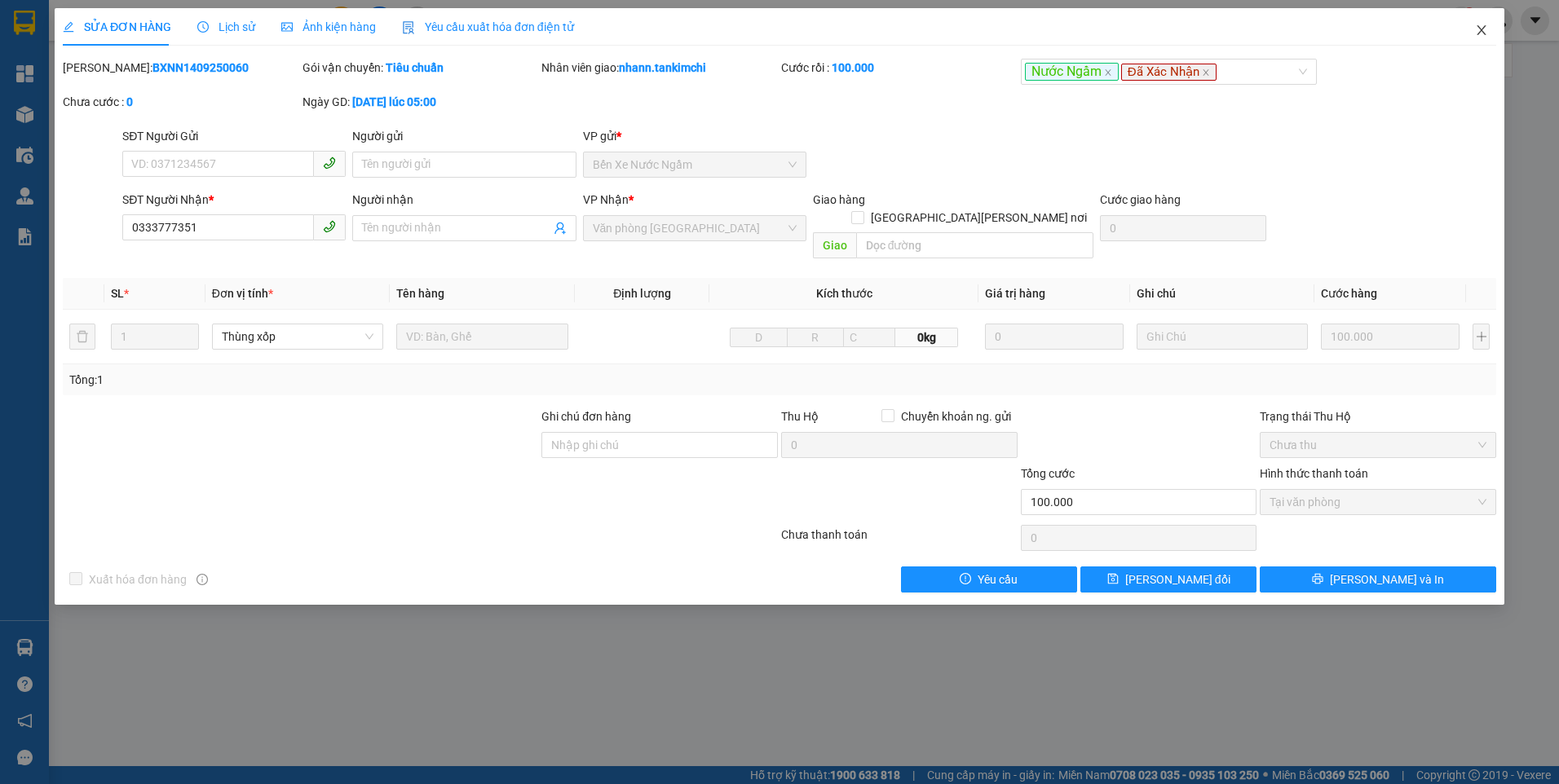
click at [1481, 31] on icon "close" at bounding box center [1481, 31] width 9 height 10
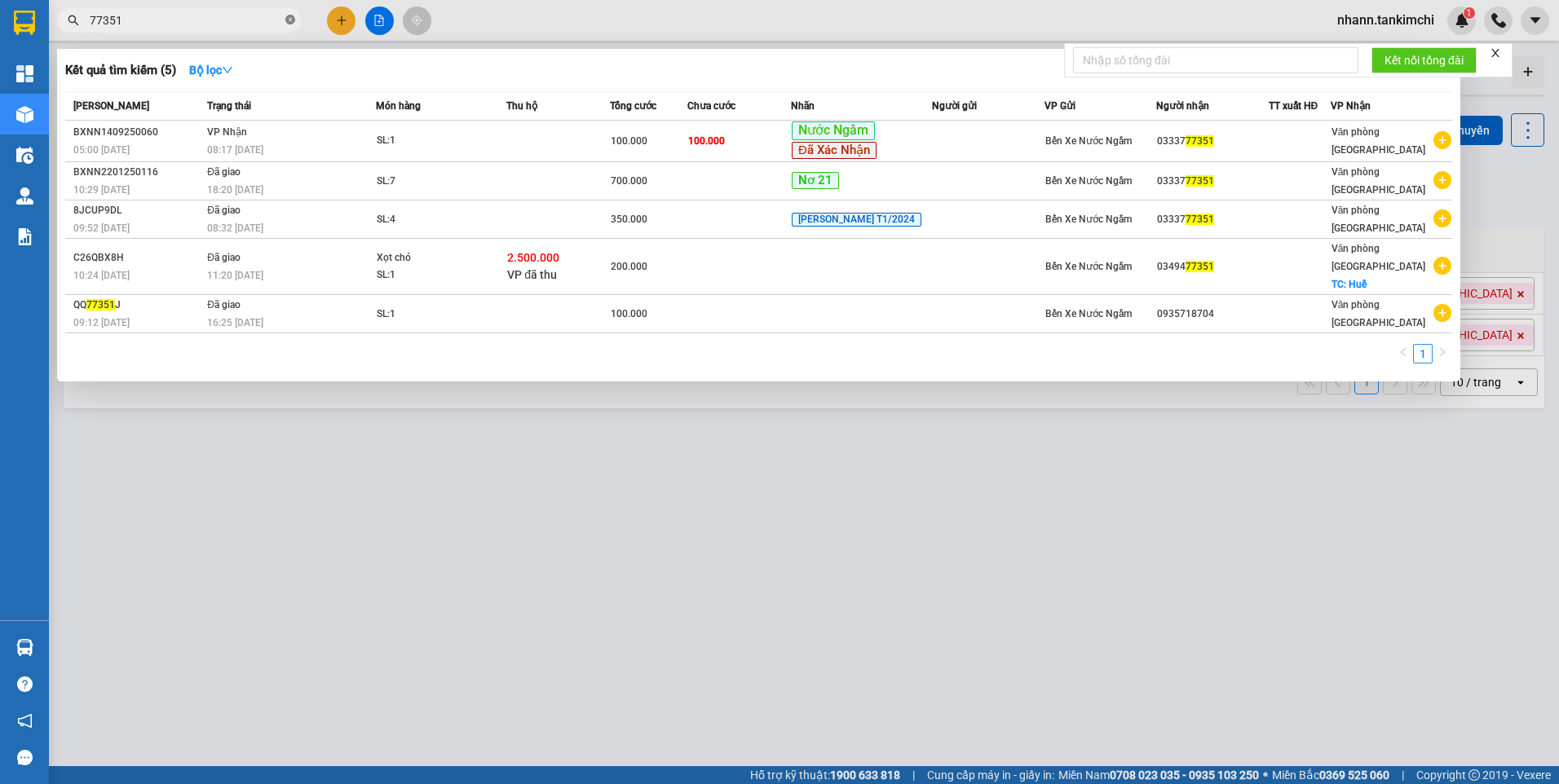
click at [289, 18] on icon "close-circle" at bounding box center [290, 20] width 10 height 10
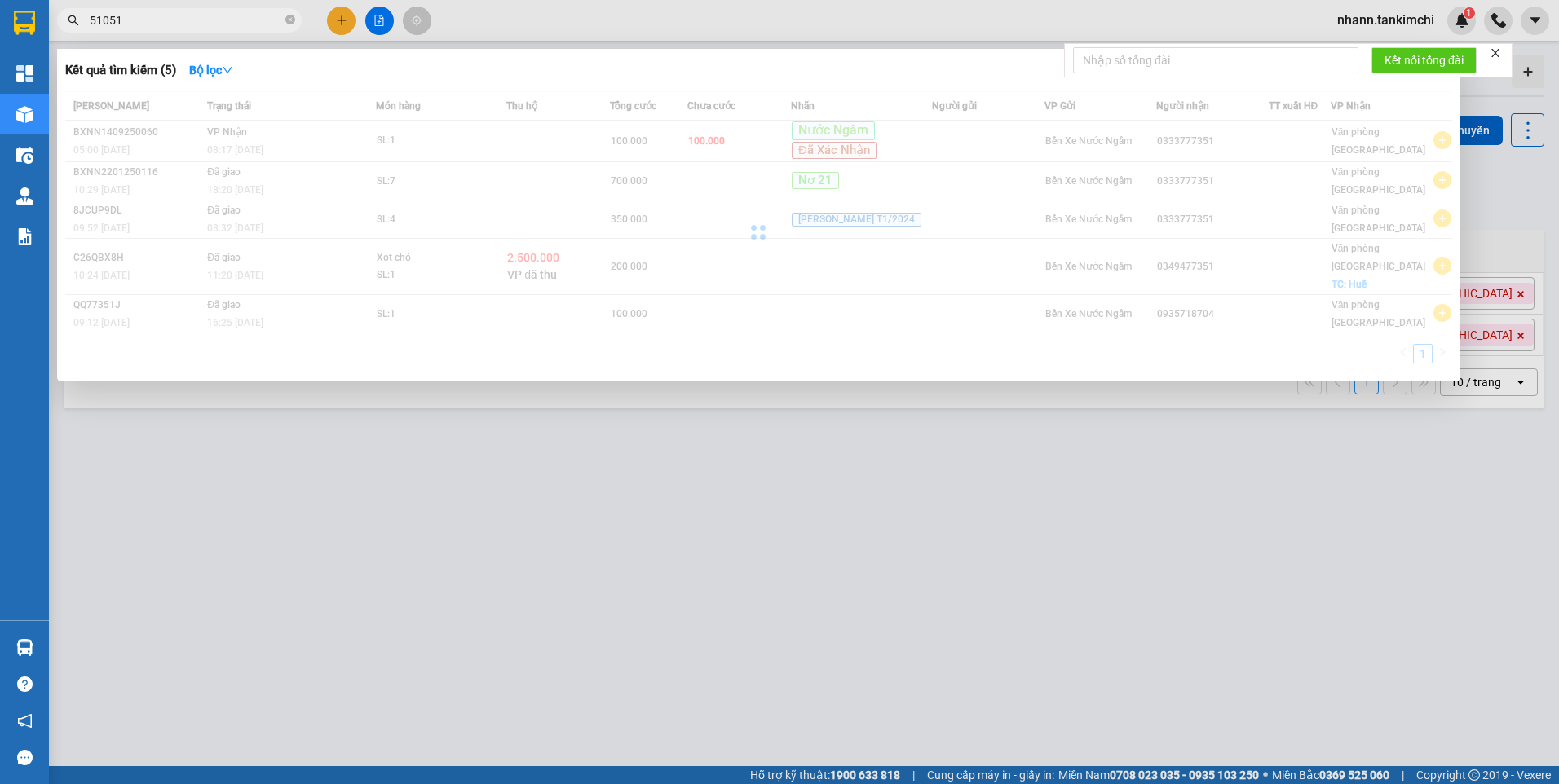
type input "510512"
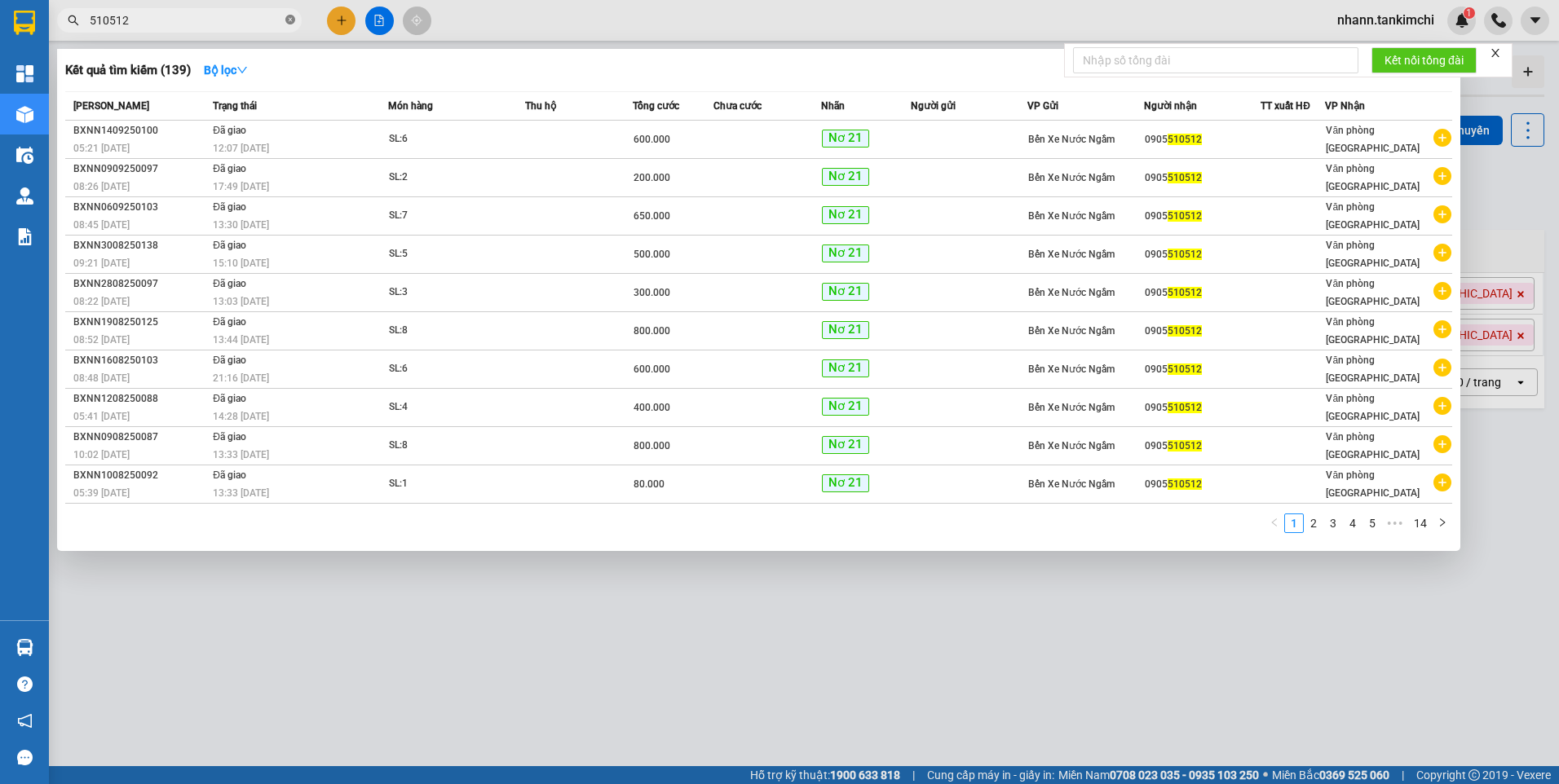
click at [290, 20] on icon "close-circle" at bounding box center [290, 20] width 10 height 10
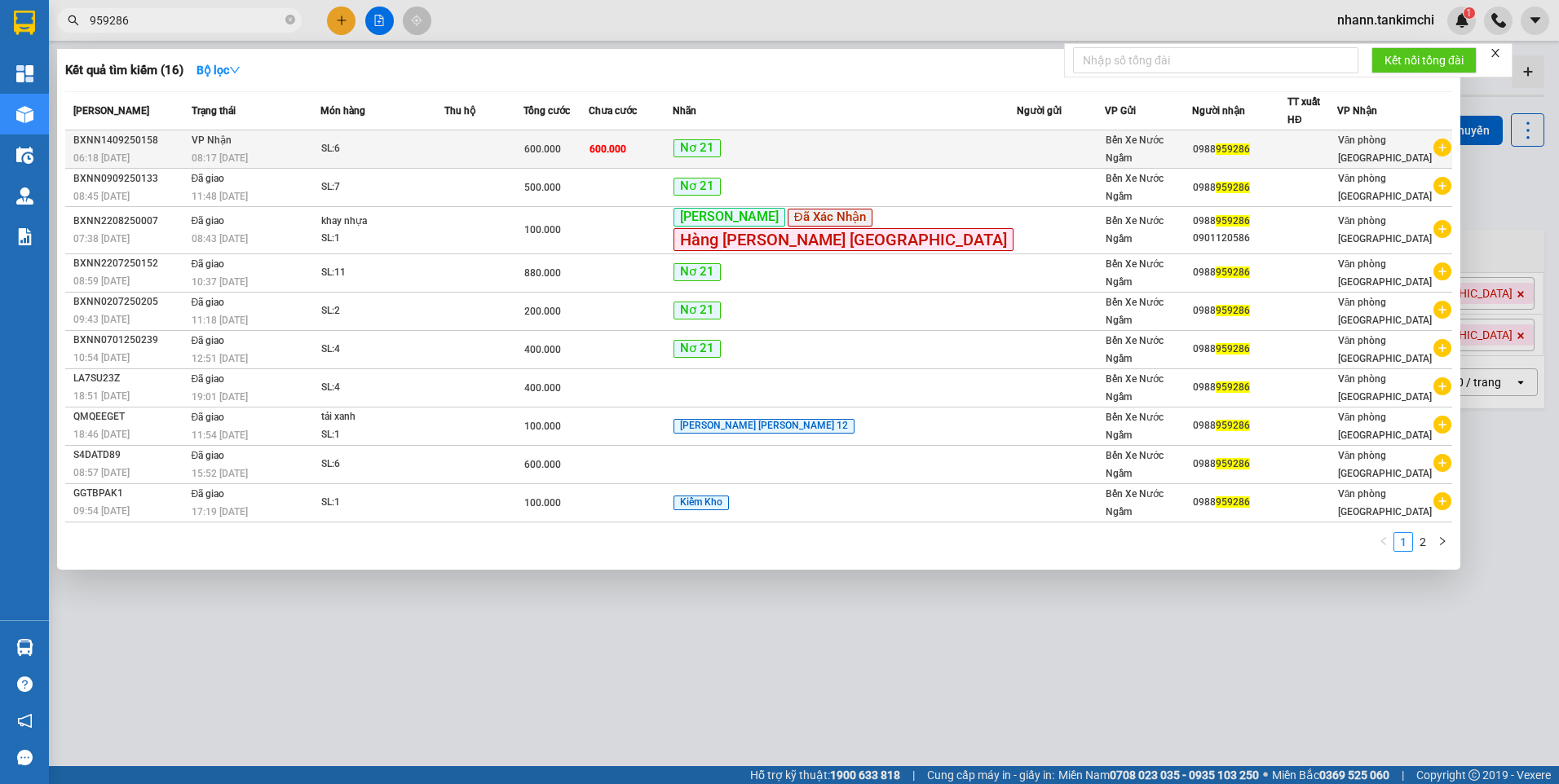
type input "959286"
click at [444, 148] on div "SL: 6" at bounding box center [383, 150] width 122 height 18
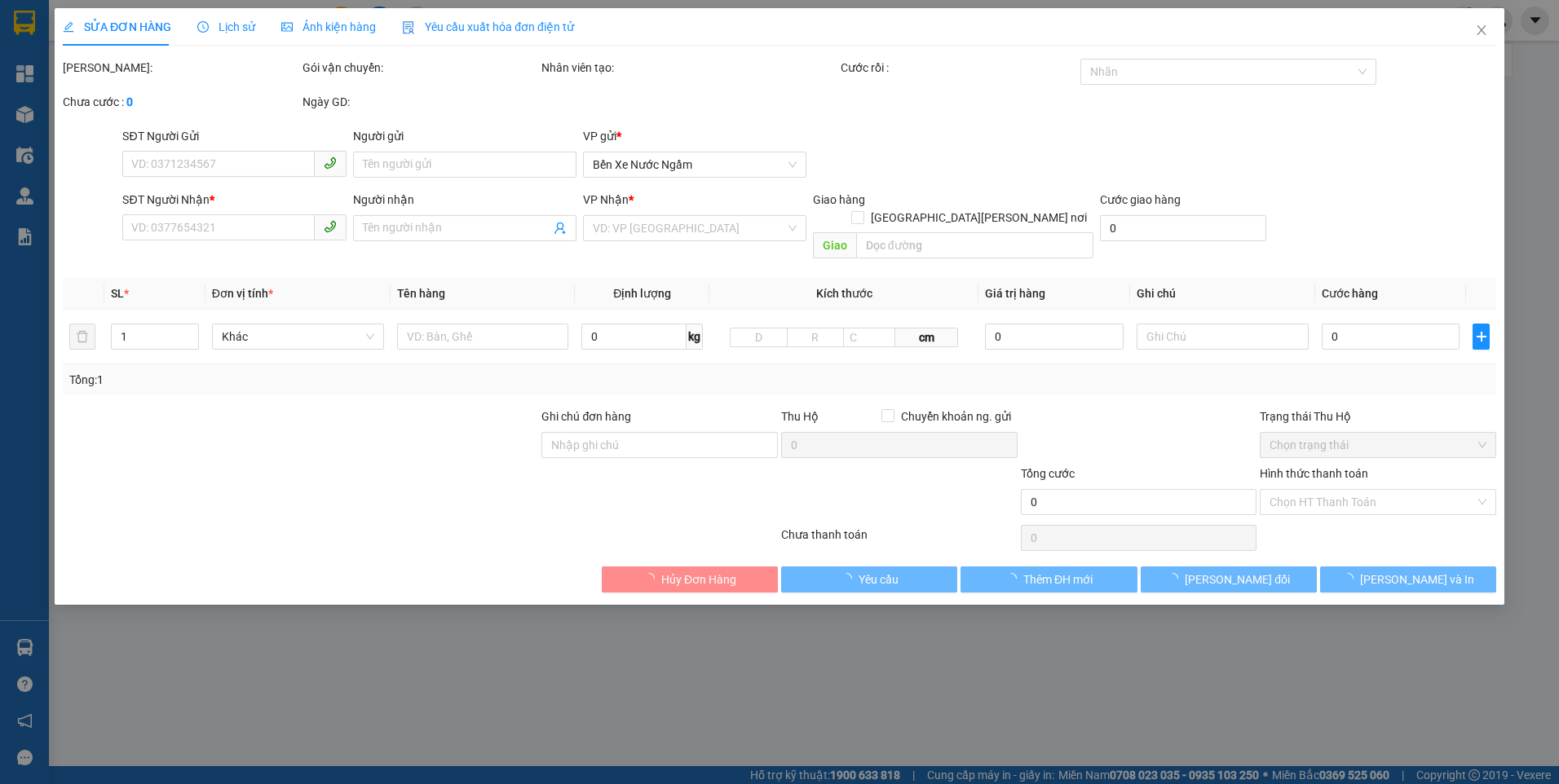
type input "0988959286"
type input "600.000"
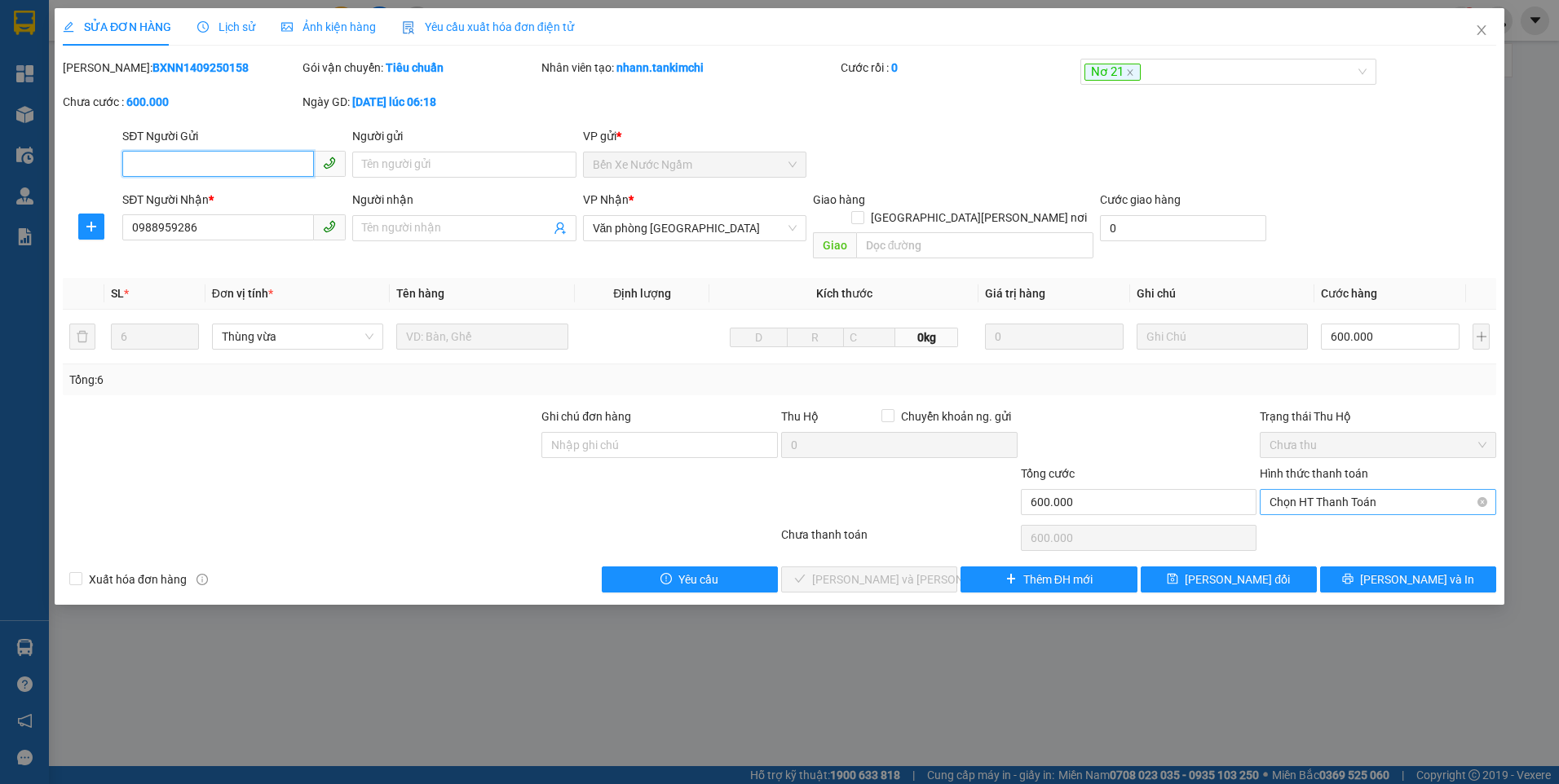
click at [1294, 490] on span "Chọn HT Thanh Toán" at bounding box center [1377, 502] width 216 height 25
click at [1300, 520] on div "Tại văn phòng" at bounding box center [1377, 517] width 216 height 18
type input "0"
drag, startPoint x: 901, startPoint y: 559, endPoint x: 981, endPoint y: 532, distance: 84.4
click at [901, 571] on span "Lưu và Giao hàng" at bounding box center [922, 580] width 220 height 18
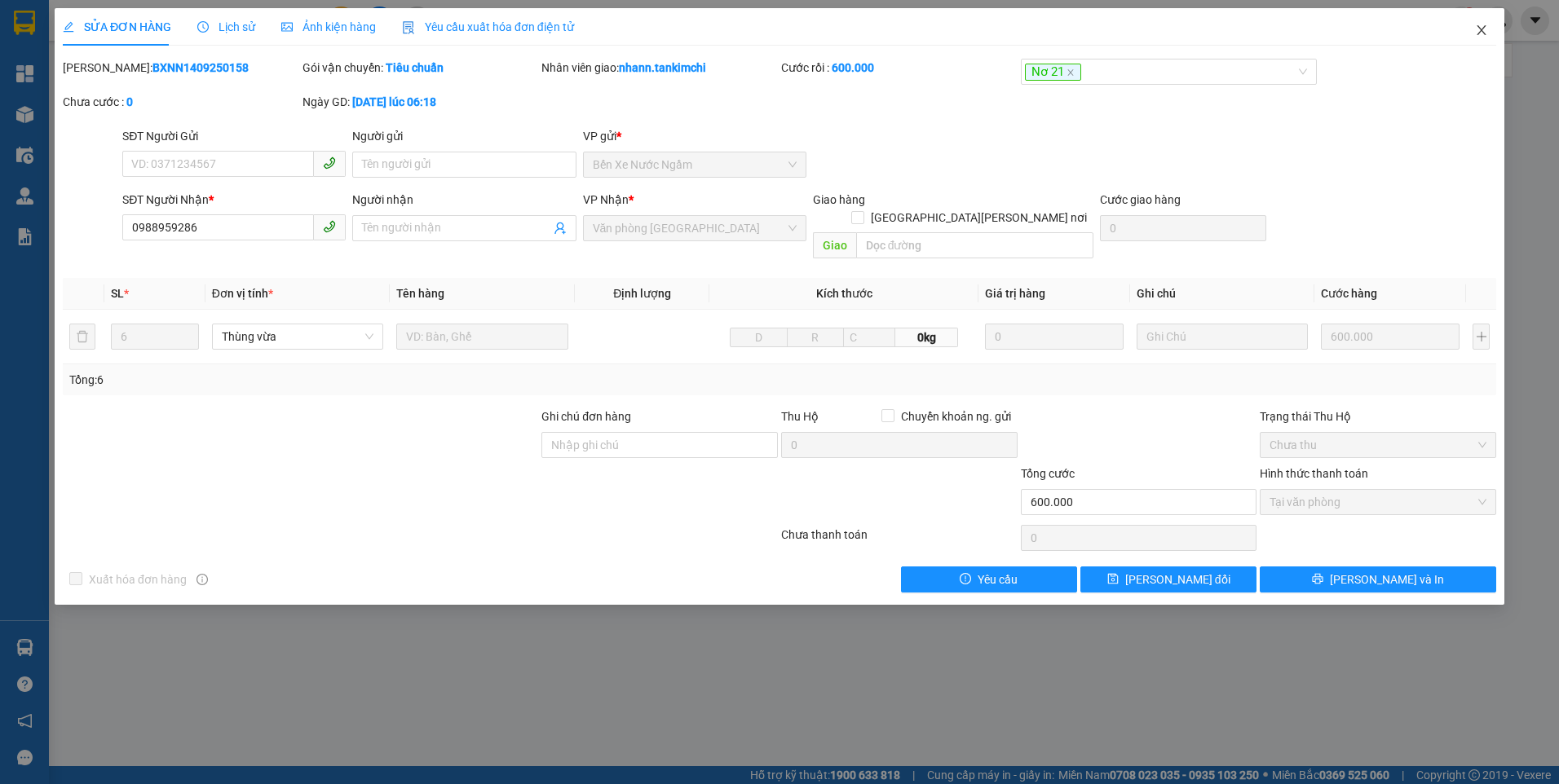
click at [1485, 28] on icon "close" at bounding box center [1481, 31] width 13 height 13
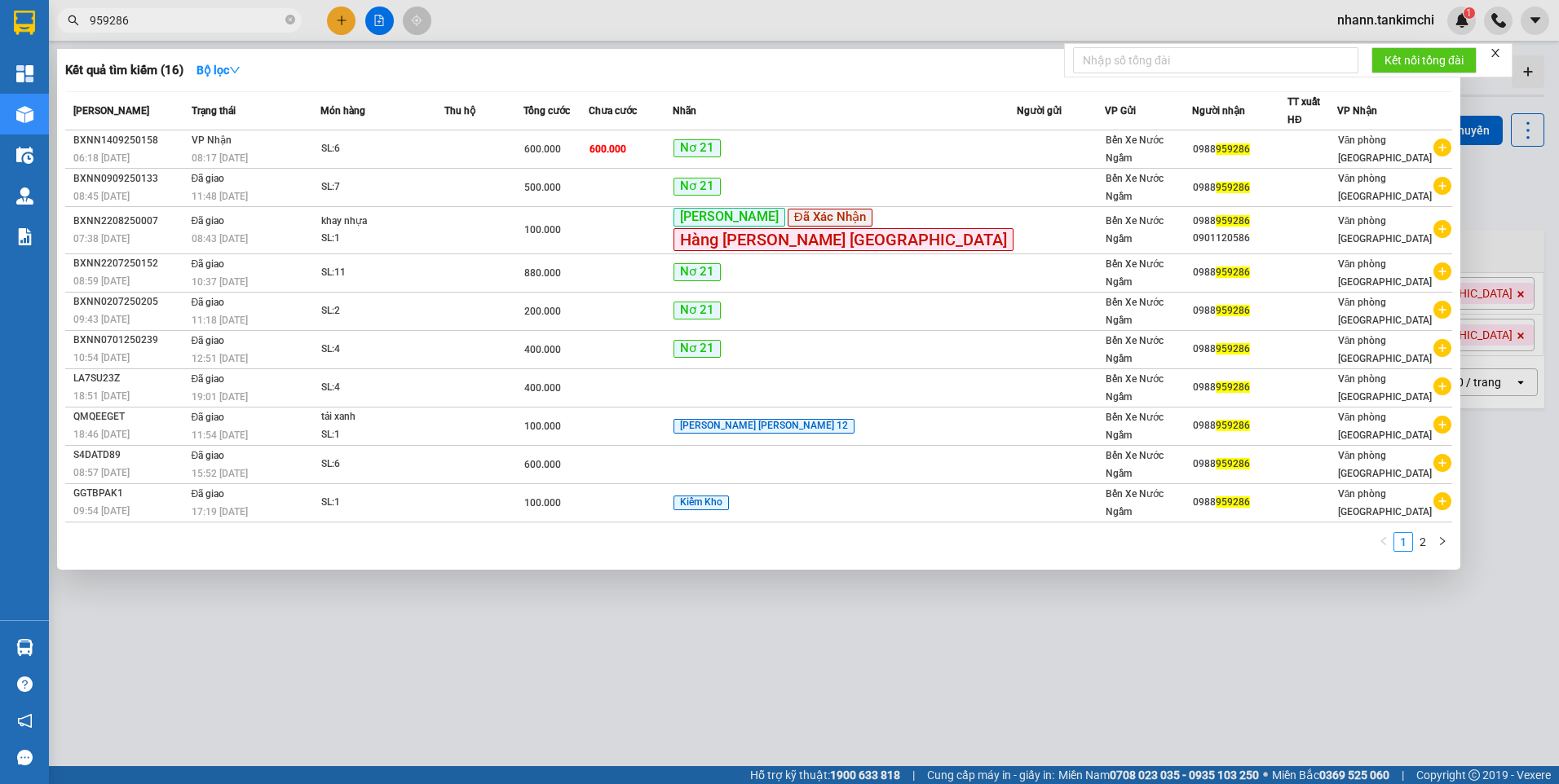
drag, startPoint x: 130, startPoint y: 21, endPoint x: 79, endPoint y: 26, distance: 51.2
click at [79, 26] on span "959286" at bounding box center [179, 21] width 245 height 25
paste input "BXDN1409250012"
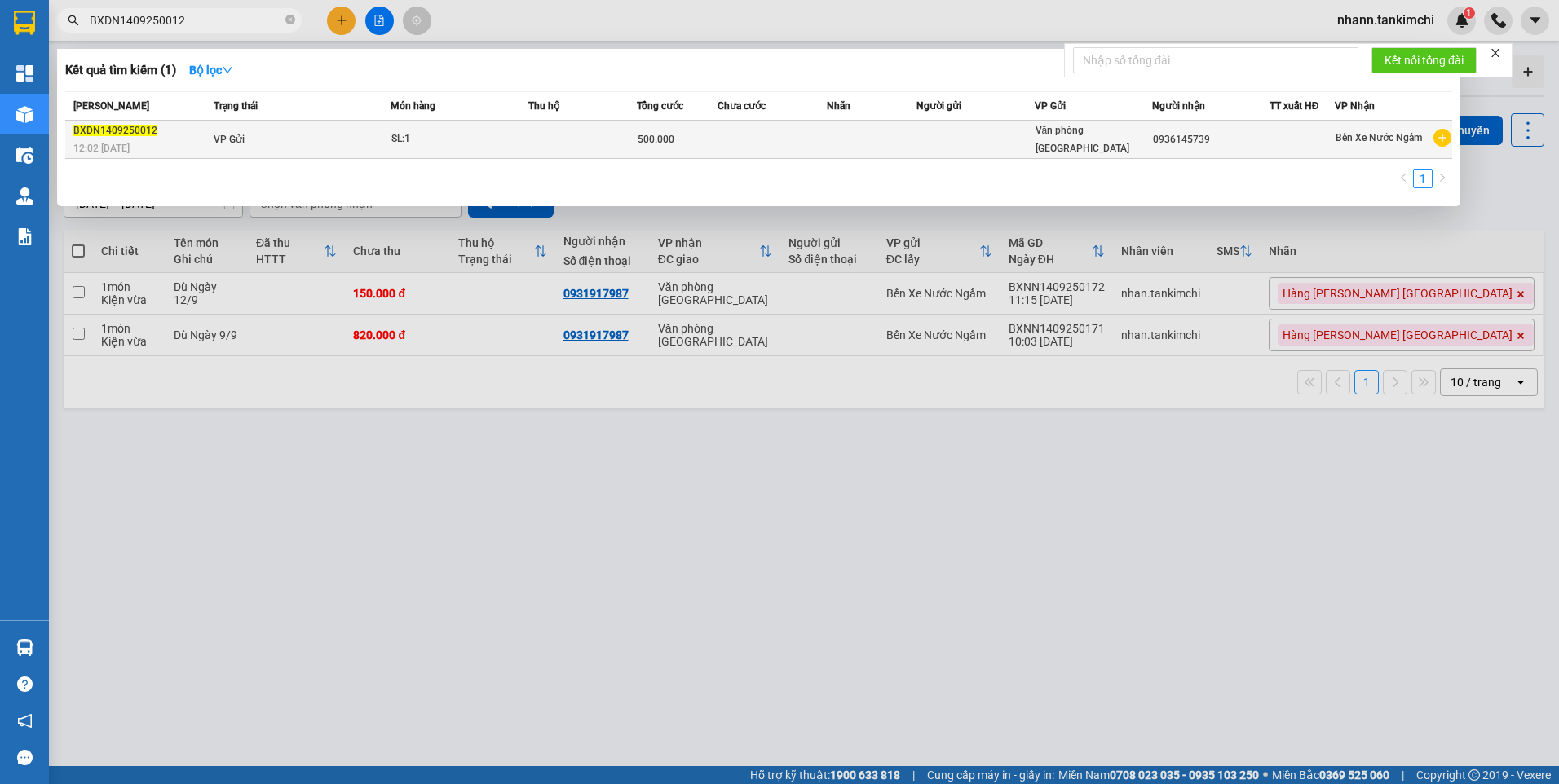
type input "BXDN1409250012"
click at [359, 140] on td "VP Gửi" at bounding box center [300, 140] width 181 height 38
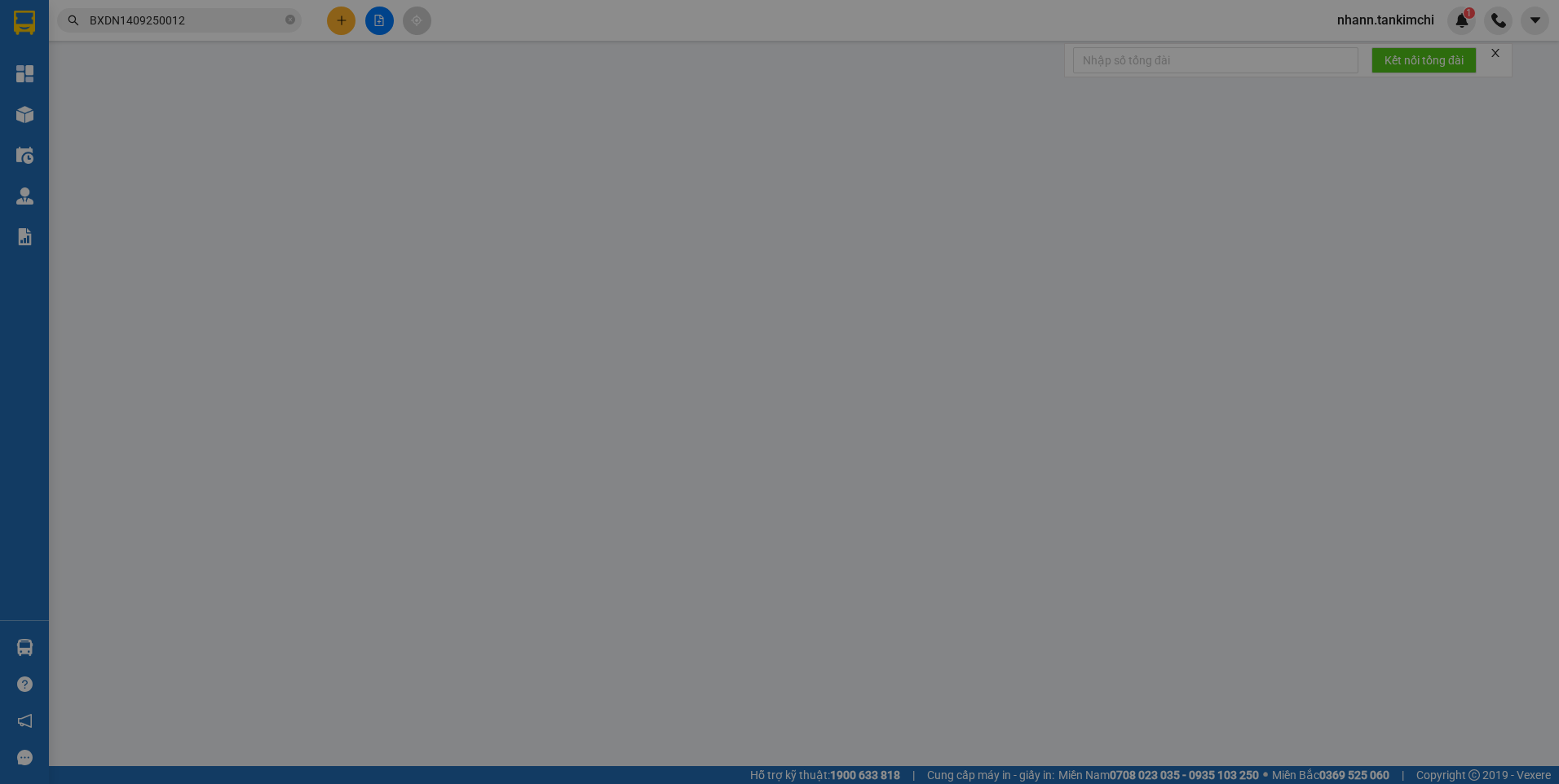
type input "0936145739"
type input "500.000"
type input "0"
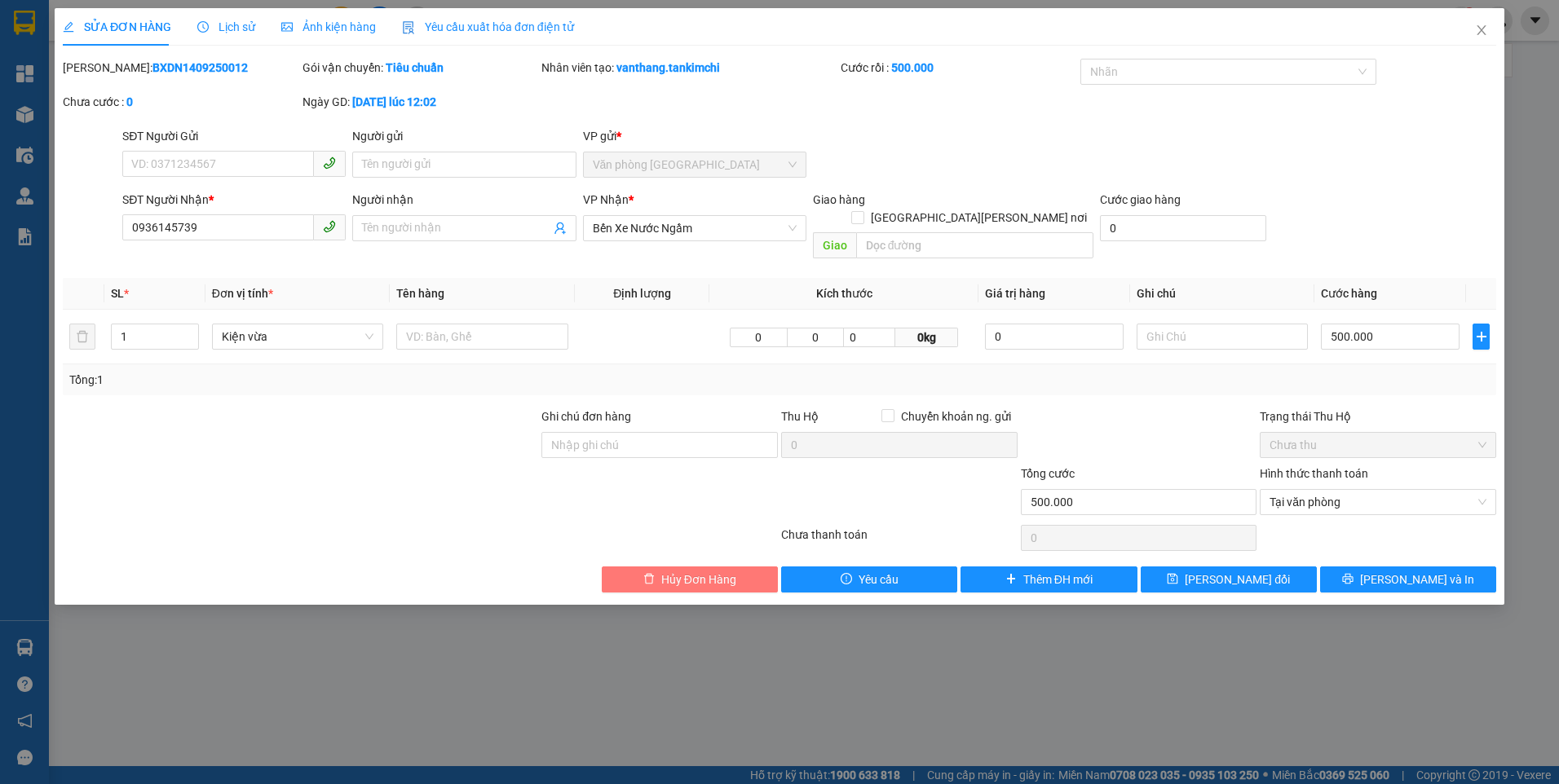
click at [696, 571] on span "Hủy Đơn Hàng" at bounding box center [698, 580] width 75 height 18
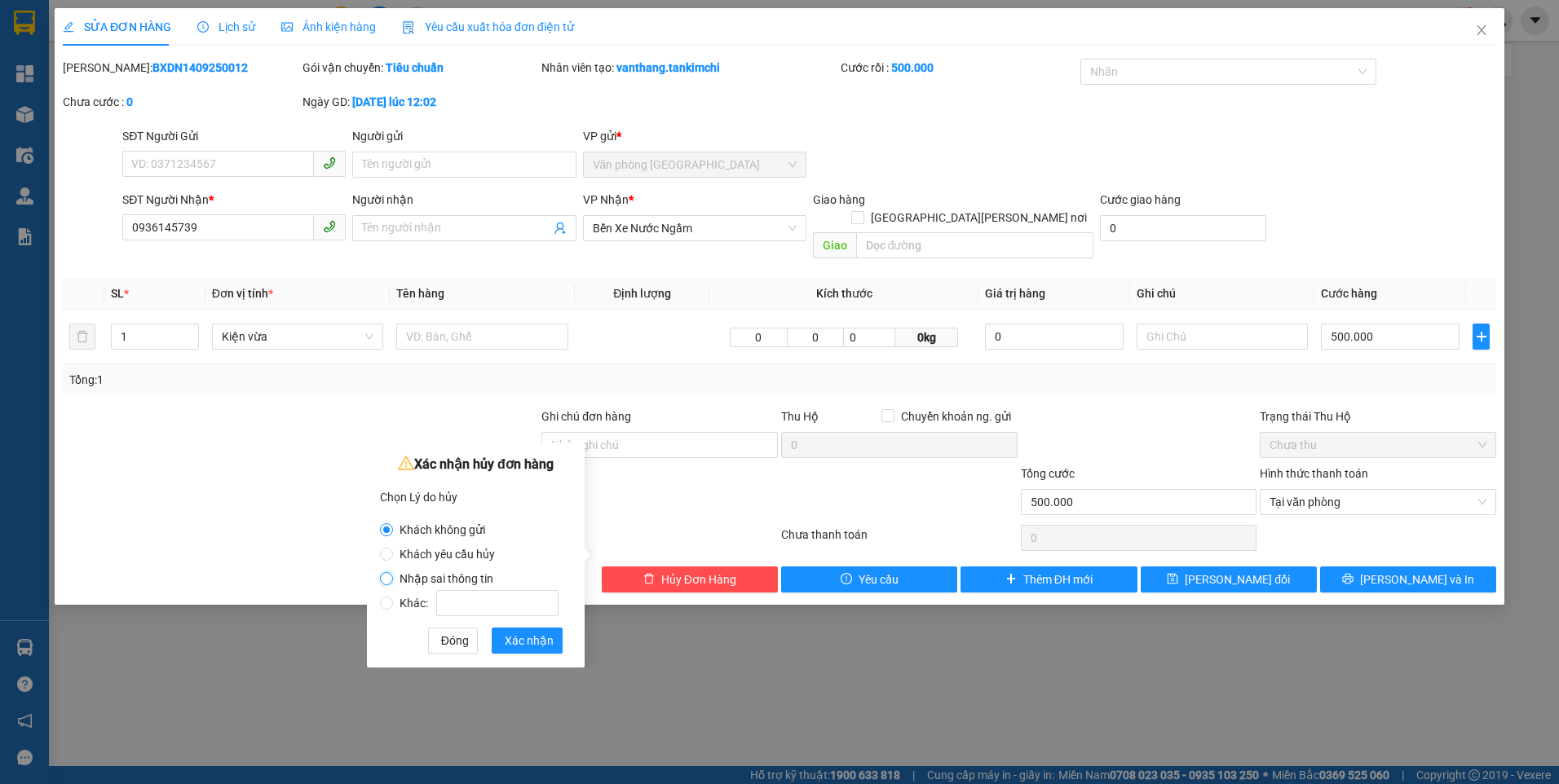
drag, startPoint x: 389, startPoint y: 577, endPoint x: 497, endPoint y: 622, distance: 117.0
click at [389, 576] on input "Nhập sai thông tin" at bounding box center [387, 579] width 13 height 13
radio input "true"
radio input "false"
click at [543, 646] on span "Xác nhận" at bounding box center [529, 641] width 49 height 18
